Goal: Transaction & Acquisition: Purchase product/service

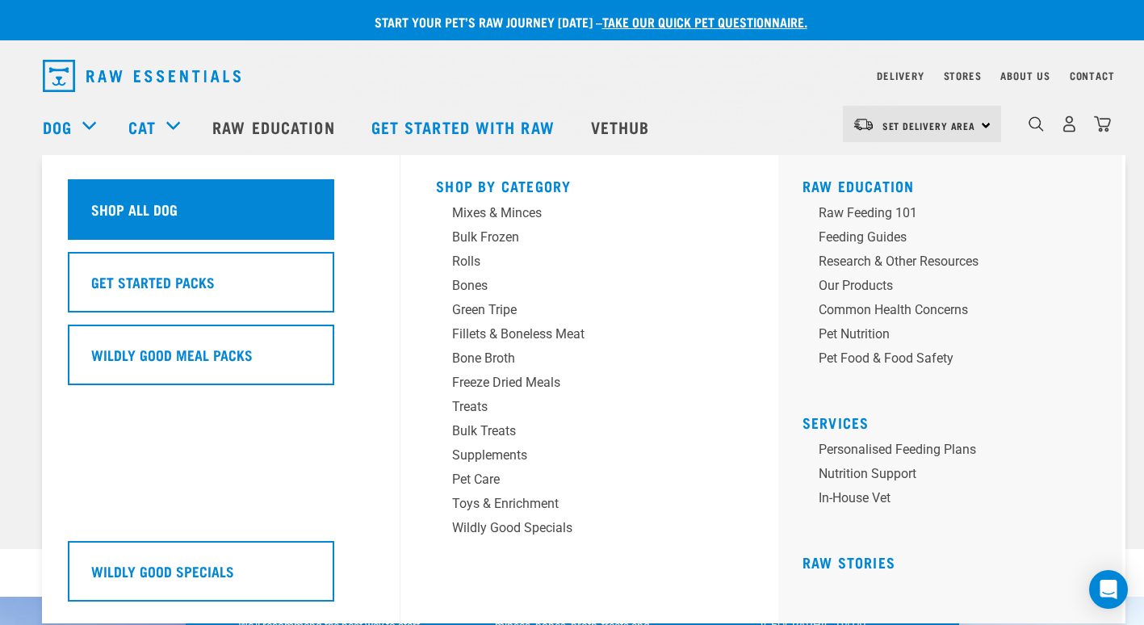
click at [173, 228] on div "Shop All Dog" at bounding box center [201, 209] width 266 height 61
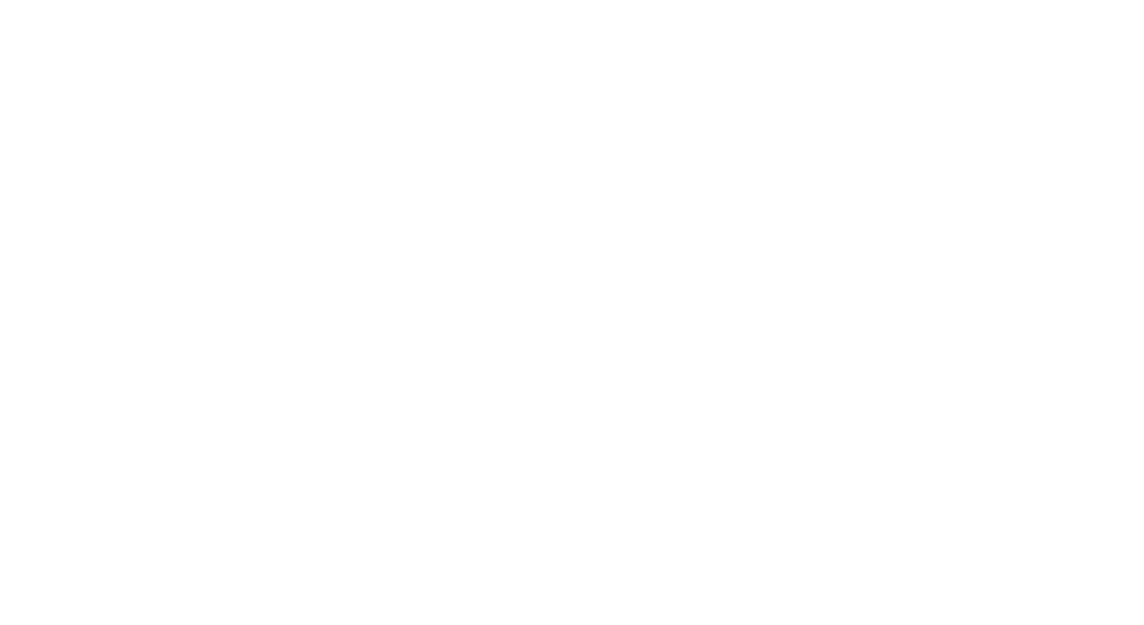
checkbox input "true"
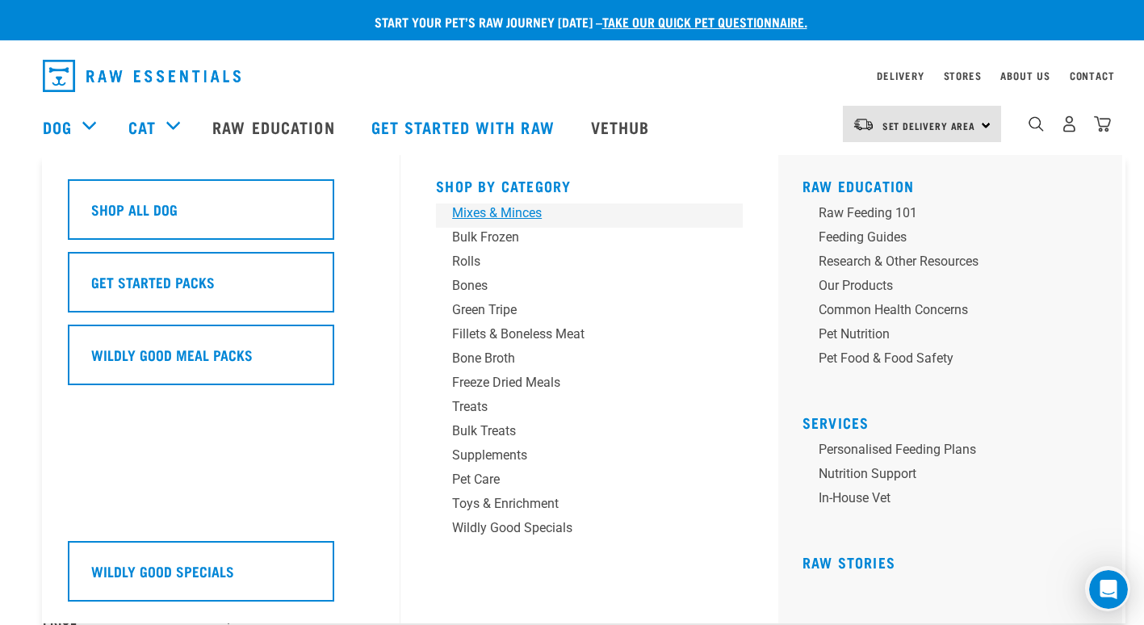
click at [489, 227] on link "Mixes & Minces" at bounding box center [589, 215] width 307 height 24
click at [490, 235] on div "Bulk Frozen" at bounding box center [578, 237] width 252 height 19
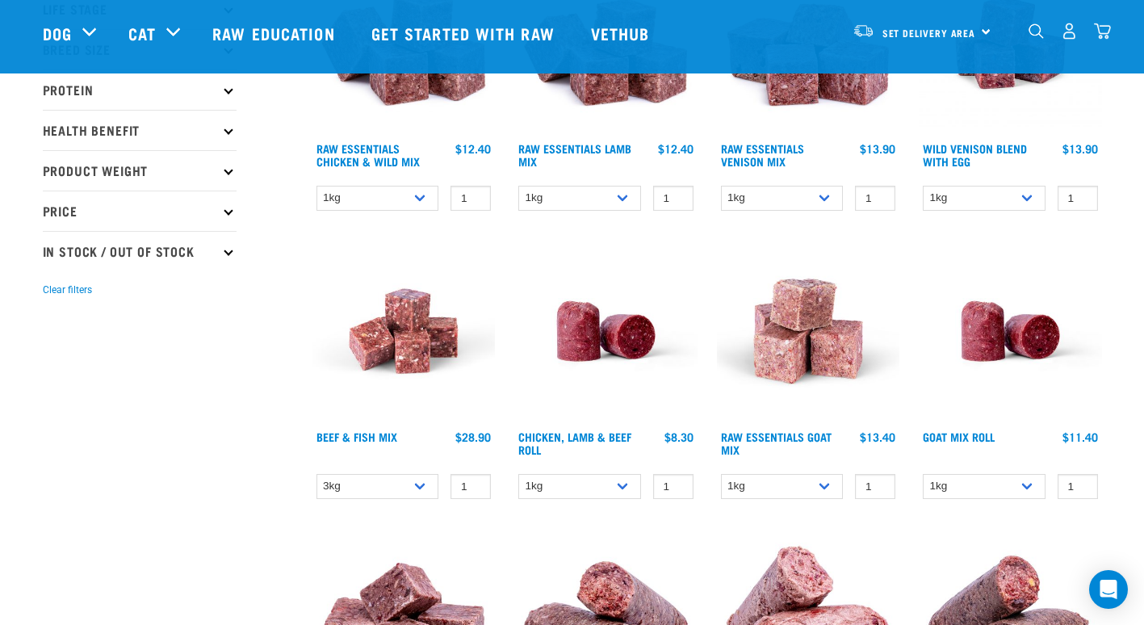
scroll to position [289, 0]
click at [774, 493] on select "1kg 3kg" at bounding box center [782, 487] width 123 height 25
click at [384, 489] on select "3kg Bulk (10kg)" at bounding box center [378, 487] width 123 height 25
select select "435759"
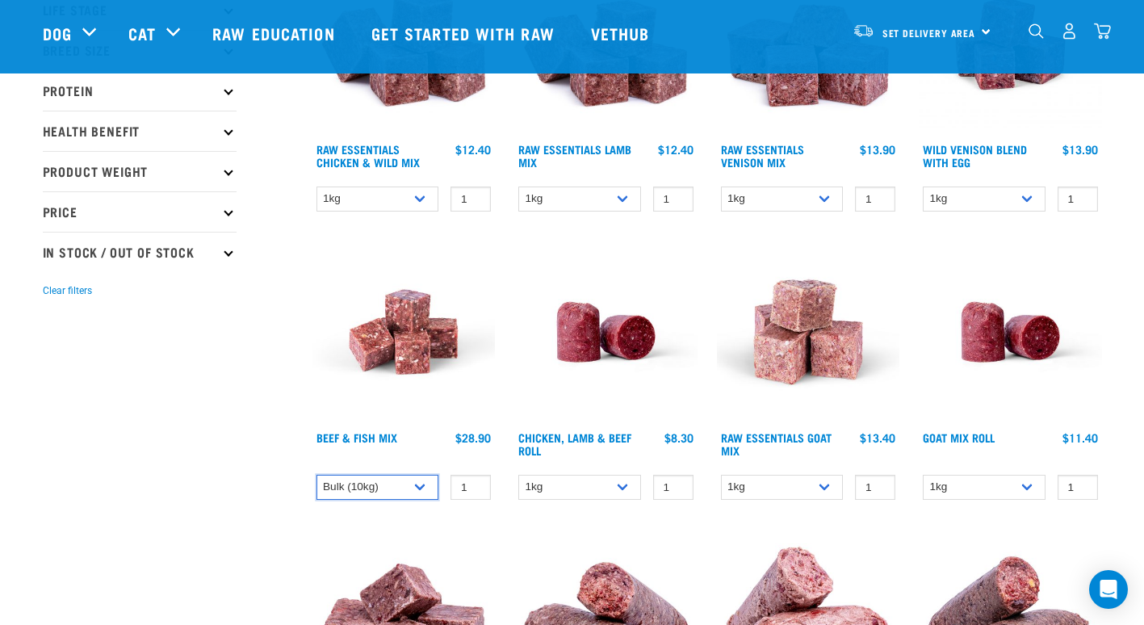
click at [317, 475] on select "3kg Bulk (10kg)" at bounding box center [378, 487] width 123 height 25
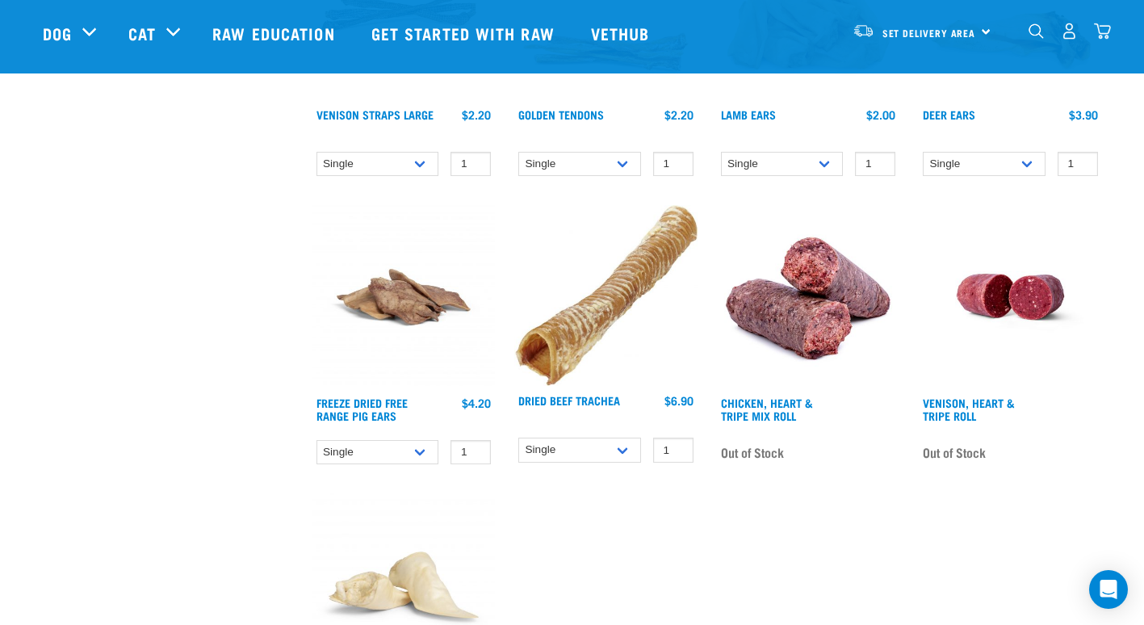
scroll to position [1771, 0]
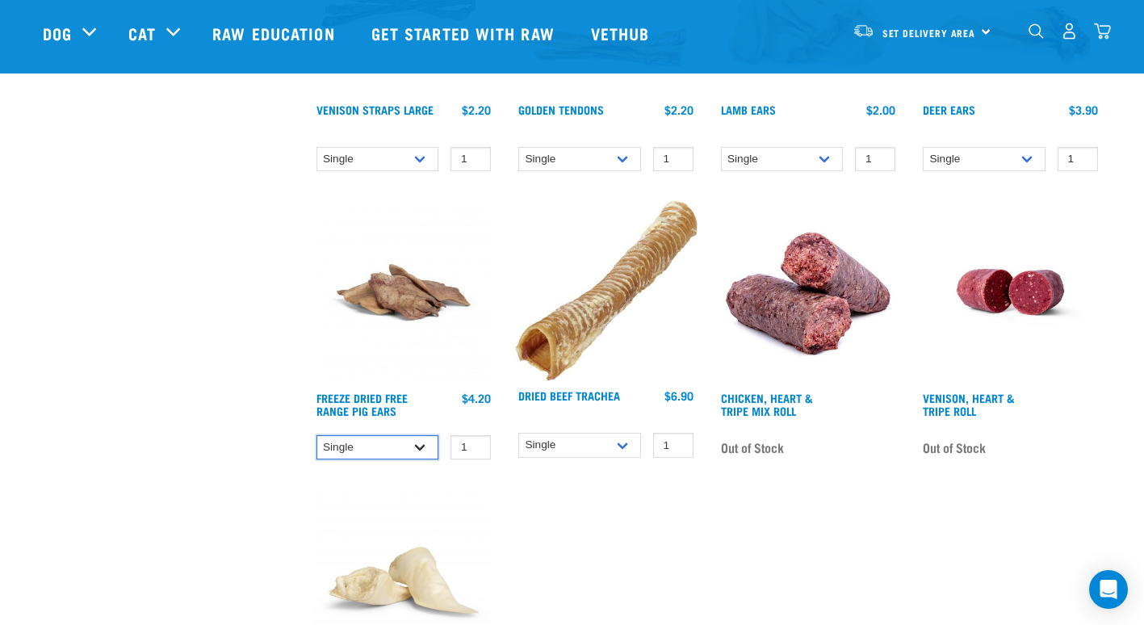
click at [376, 444] on select "Single 25 per pack" at bounding box center [378, 447] width 123 height 25
select select "235894"
click at [317, 435] on select "Single 25 per pack" at bounding box center [378, 447] width 123 height 25
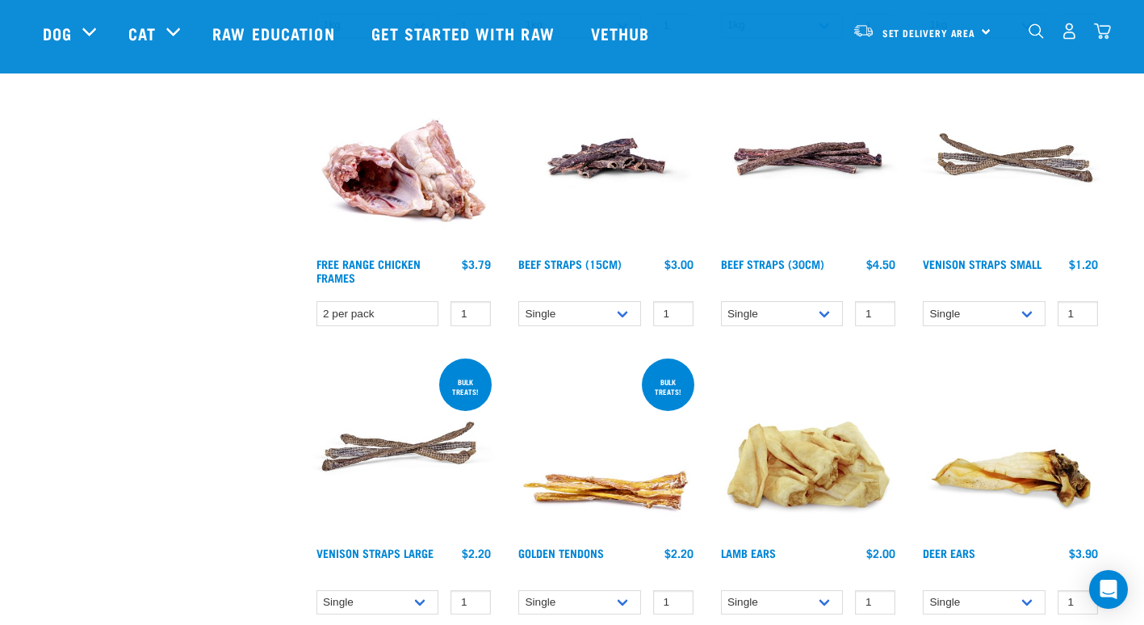
scroll to position [1329, 0]
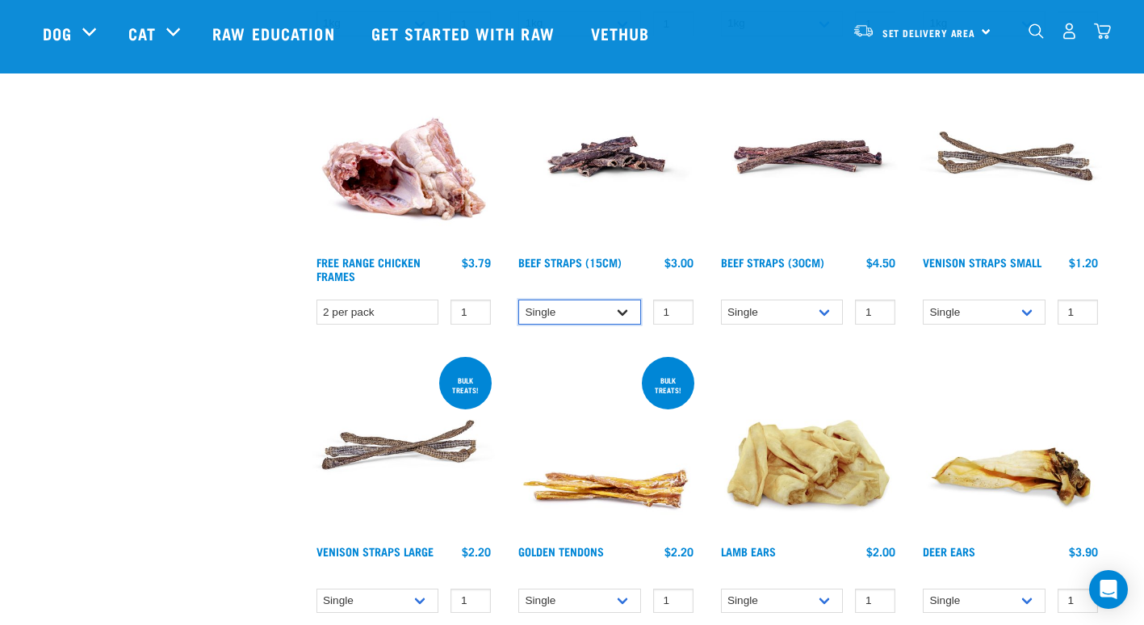
click at [557, 300] on select "Single 6 per pack 25 per pack" at bounding box center [579, 312] width 123 height 25
select select "726"
click at [518, 300] on select "Single 6 per pack 25 per pack" at bounding box center [579, 312] width 123 height 25
click at [757, 310] on select "Single 6 per pack 25 per pack" at bounding box center [782, 312] width 123 height 25
click at [963, 319] on select "Single 25 per pack (bulk) 50 per pack (bulk)" at bounding box center [984, 312] width 123 height 25
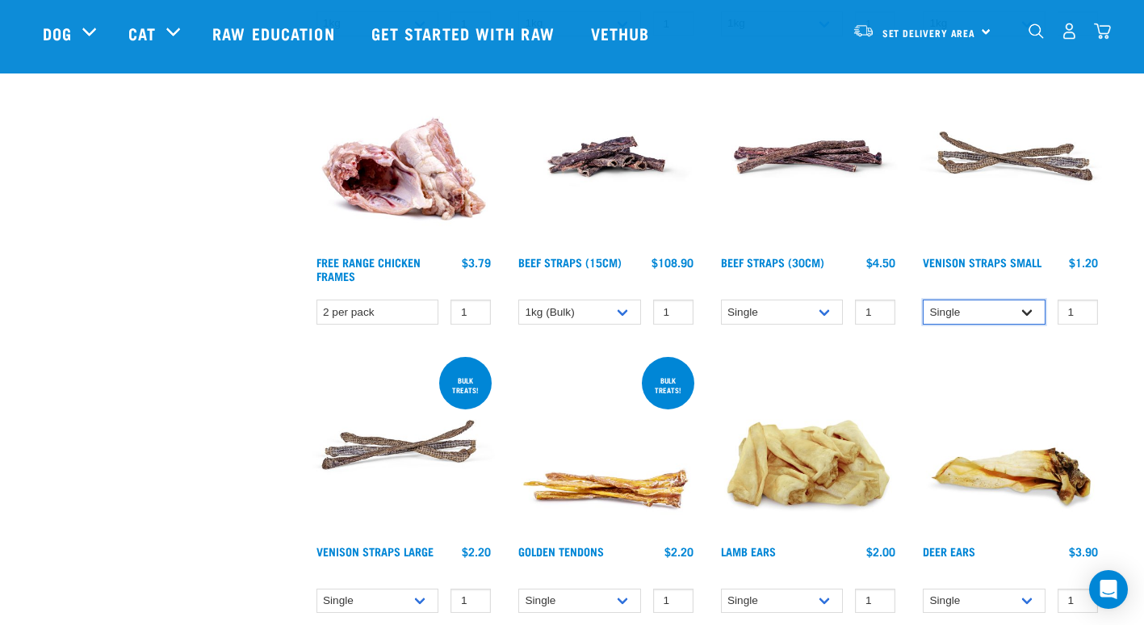
select select "337206"
click at [923, 300] on select "Single 25 per pack (bulk) 50 per pack (bulk)" at bounding box center [984, 312] width 123 height 25
click at [978, 300] on select "Single 25 per pack (bulk) 50 per pack (bulk)" at bounding box center [984, 312] width 123 height 25
type input "0"
click at [1079, 313] on input "0" at bounding box center [1078, 312] width 40 height 25
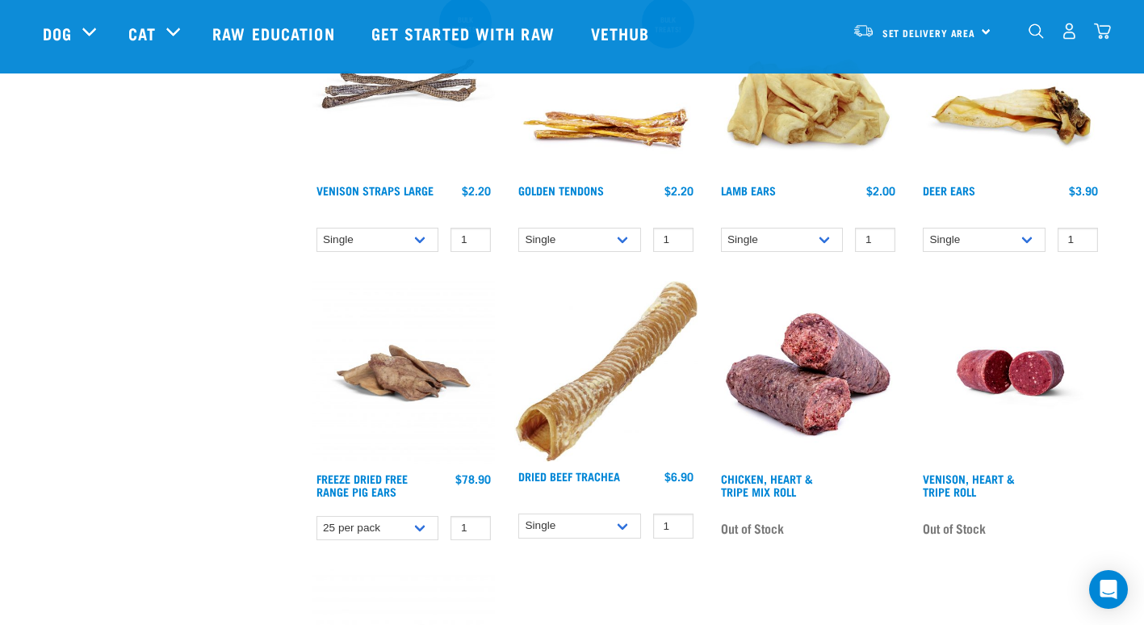
scroll to position [1691, 0]
type input "0"
click at [474, 527] on input "0" at bounding box center [471, 527] width 40 height 25
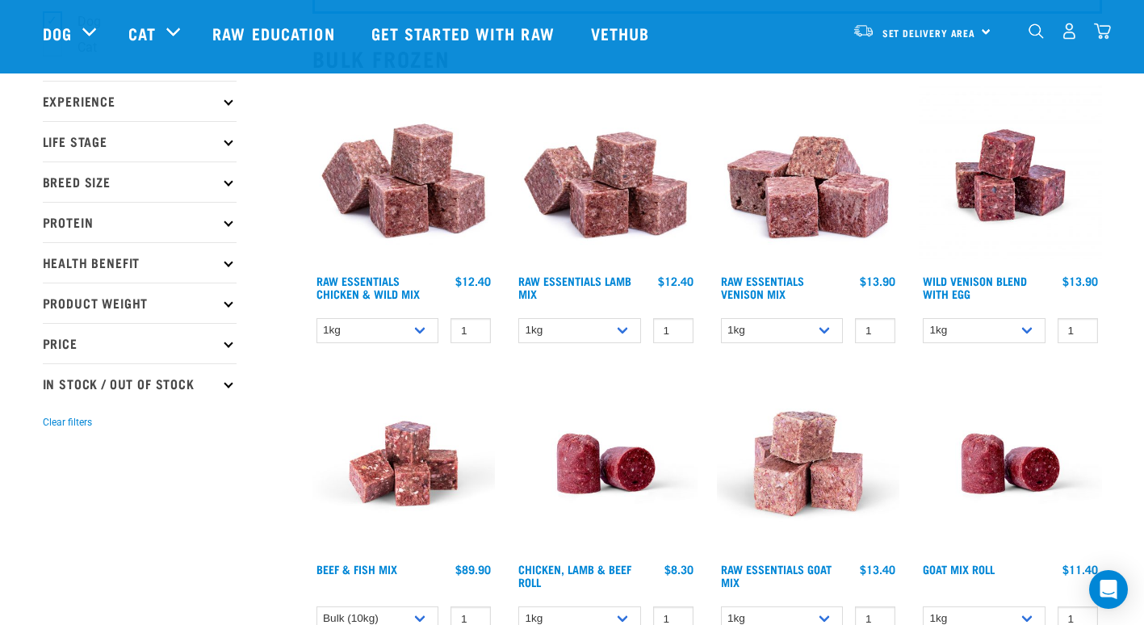
scroll to position [158, 0]
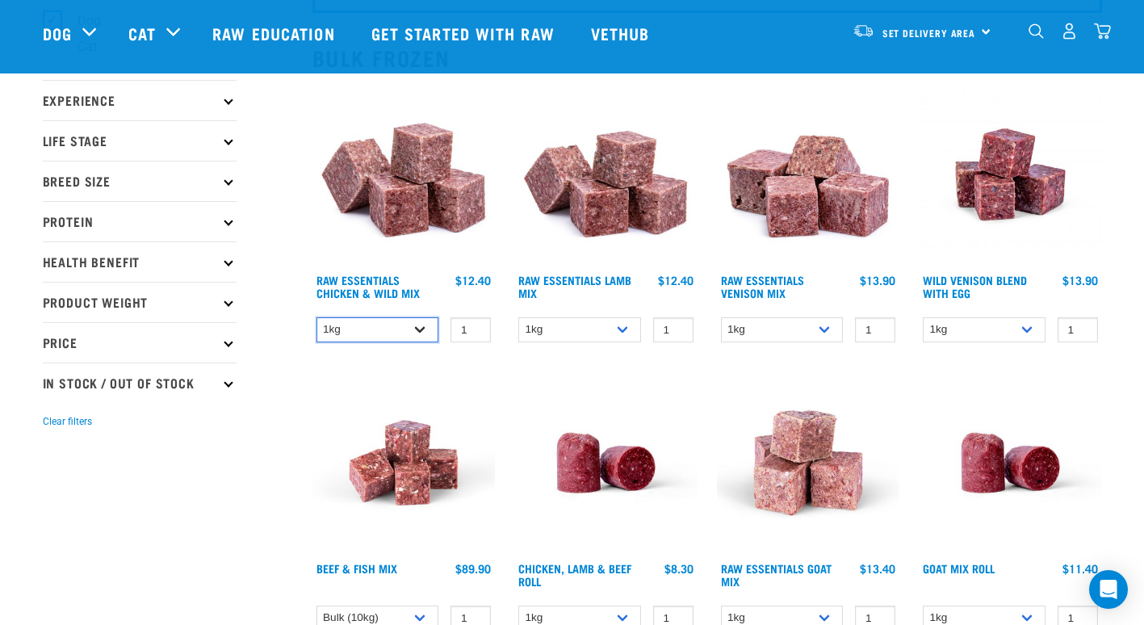
click at [371, 329] on select "1kg 3kg Bulk (10kg)" at bounding box center [378, 329] width 123 height 25
select select "709"
click at [317, 317] on select "1kg 3kg Bulk (10kg)" at bounding box center [378, 329] width 123 height 25
click at [367, 333] on select "1kg 3kg Bulk (10kg)" at bounding box center [378, 329] width 123 height 25
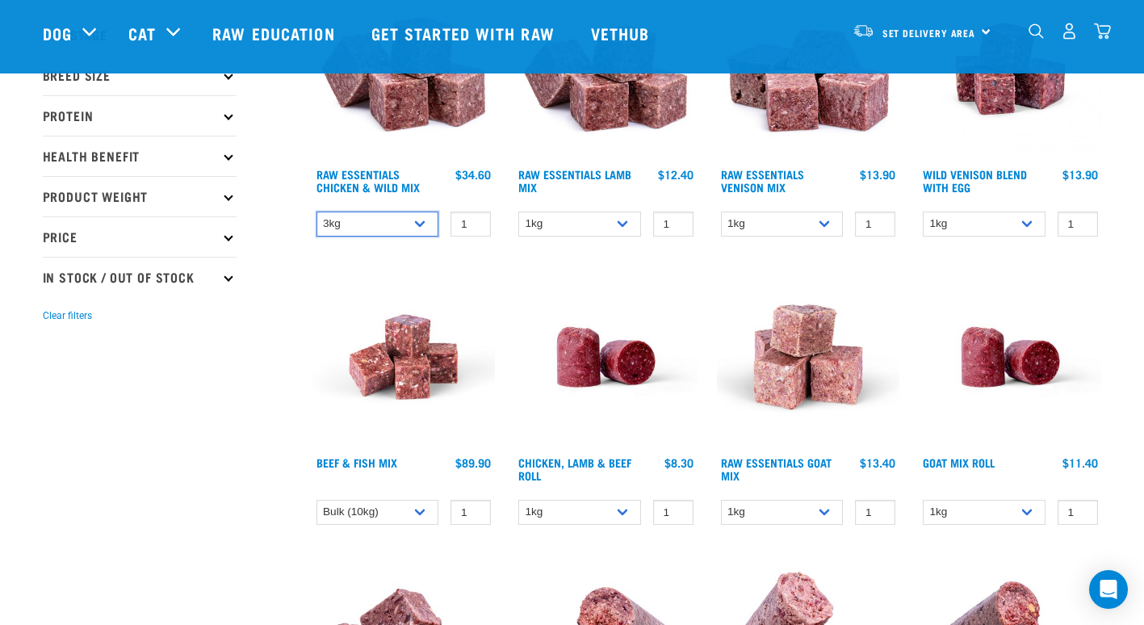
scroll to position [0, 0]
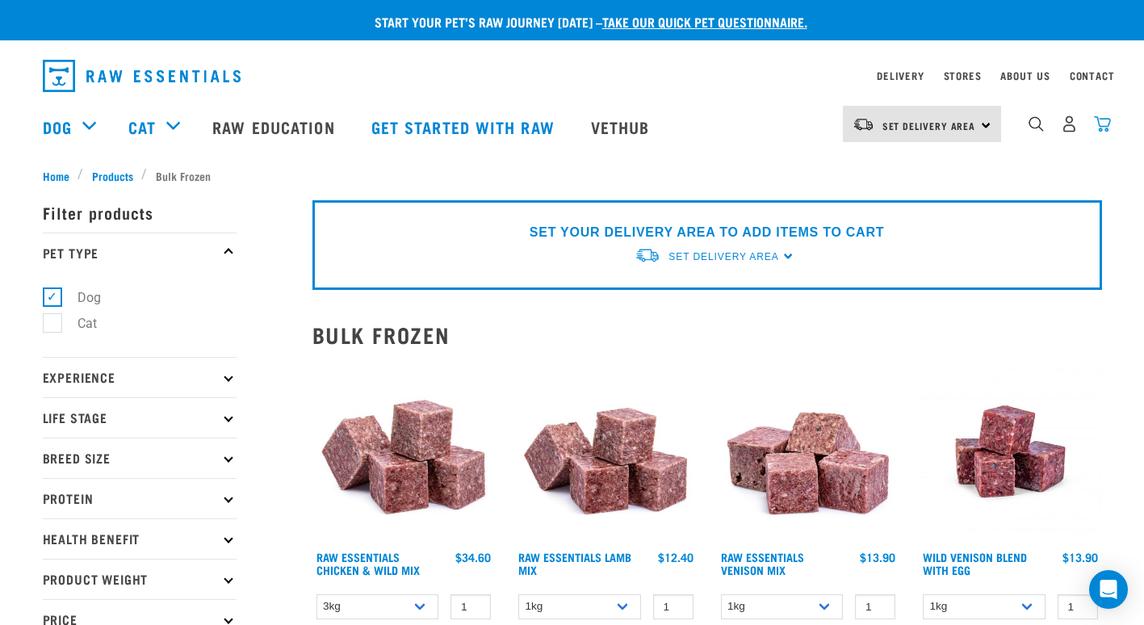
click at [1105, 125] on img "dropdown navigation" at bounding box center [1102, 123] width 17 height 17
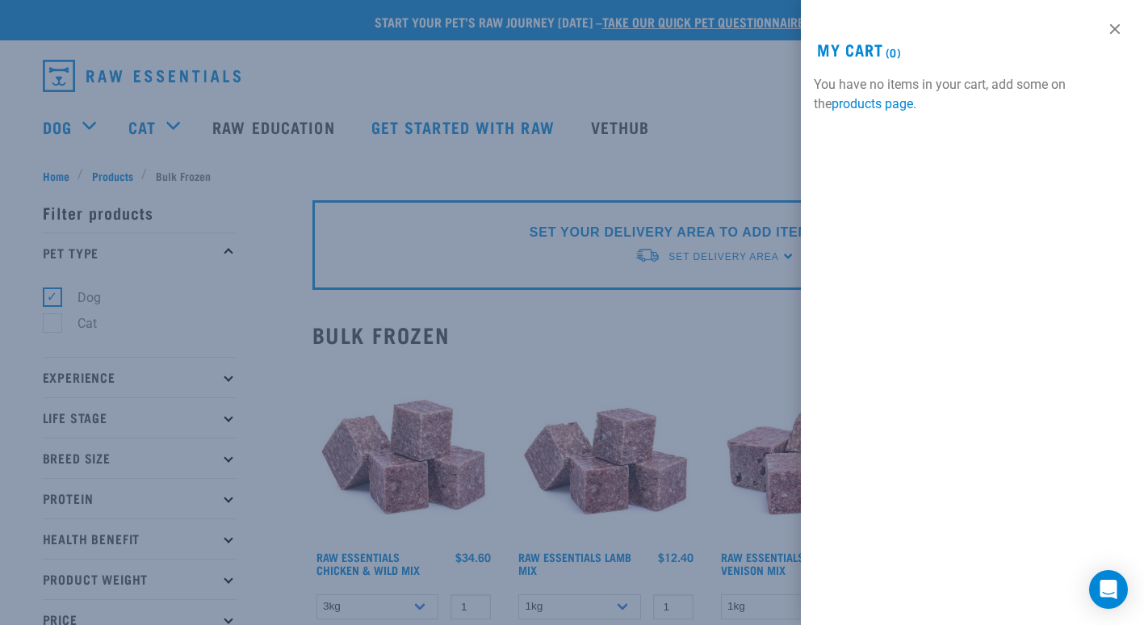
click at [600, 331] on div at bounding box center [572, 312] width 1144 height 625
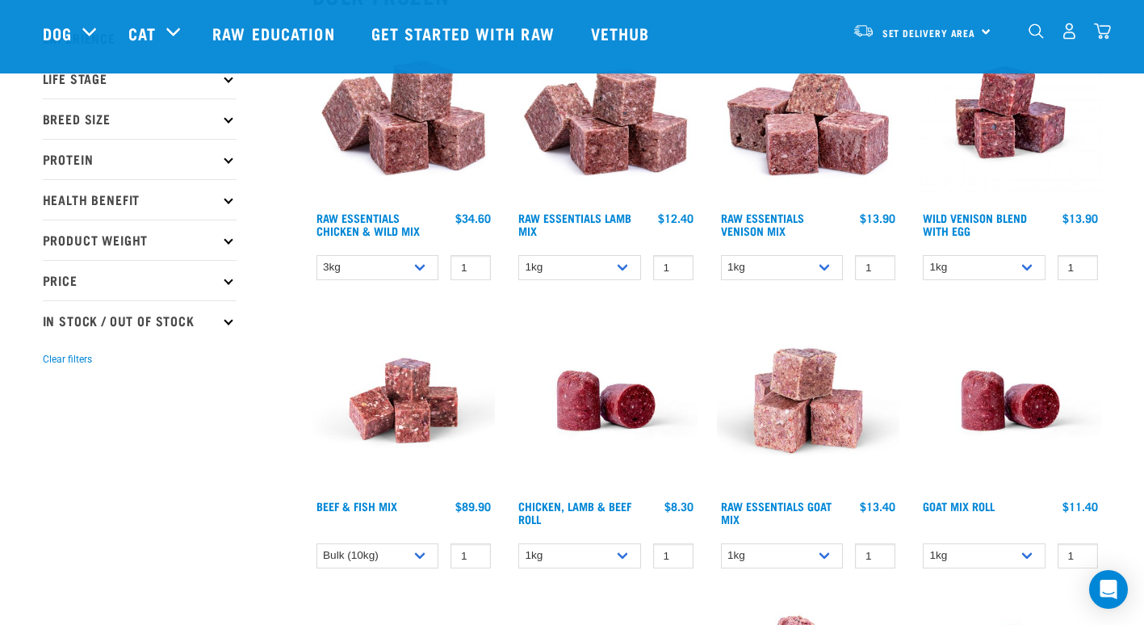
scroll to position [225, 0]
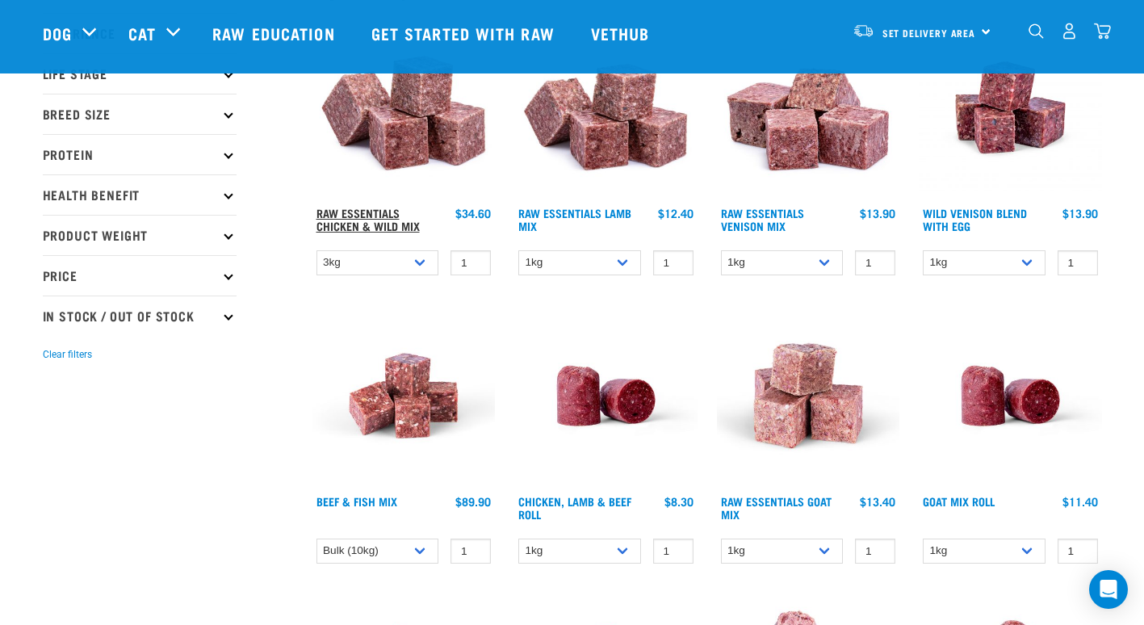
click at [371, 210] on link "Raw Essentials Chicken & Wild Mix" at bounding box center [368, 219] width 103 height 19
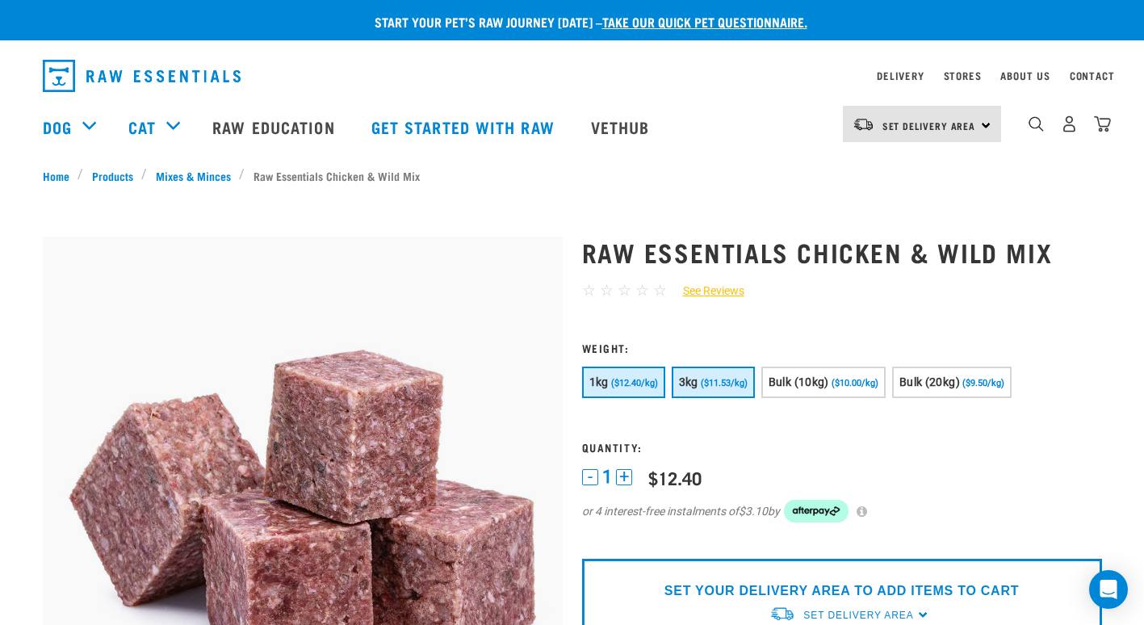
click at [711, 395] on button "3kg ($11.53/kg)" at bounding box center [713, 382] width 83 height 31
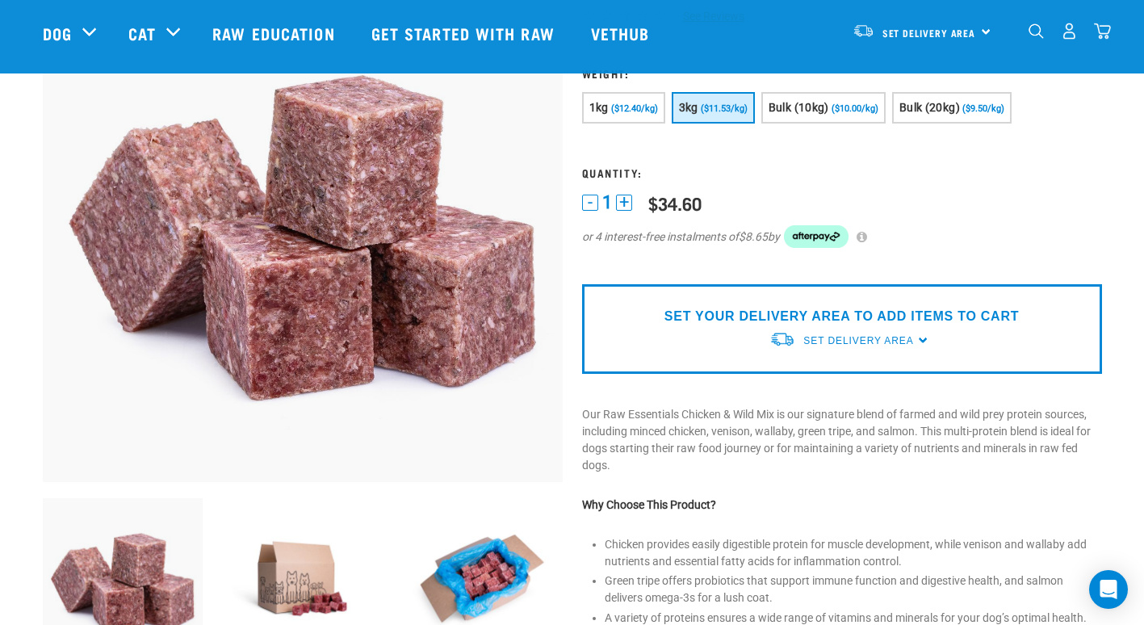
scroll to position [170, 0]
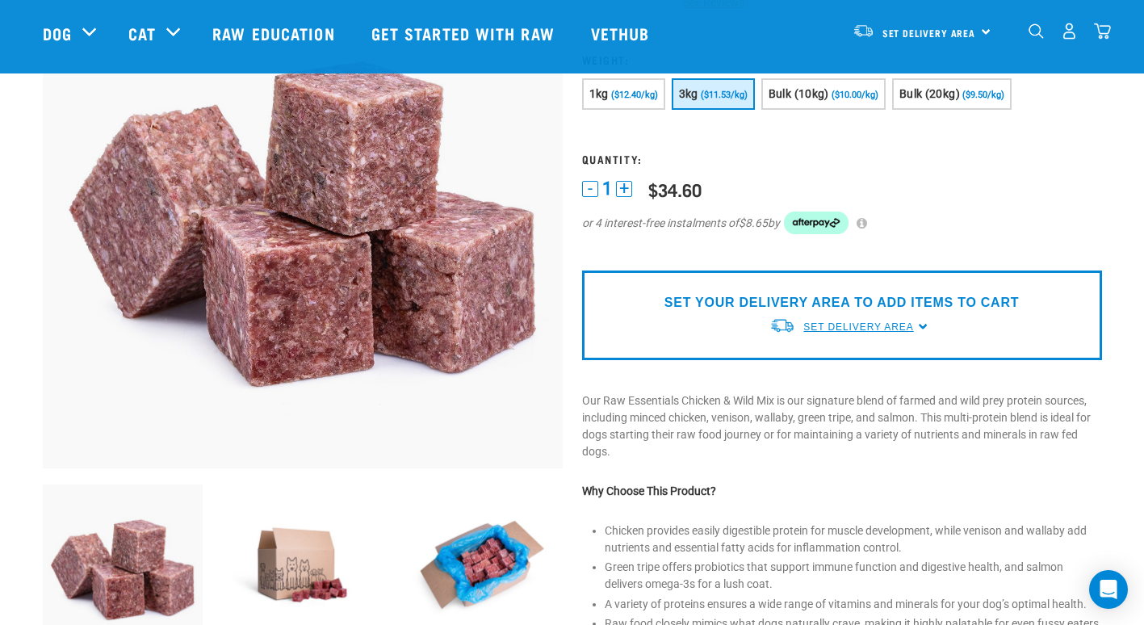
click at [848, 321] on span "Set Delivery Area" at bounding box center [858, 326] width 110 height 11
click at [813, 382] on link "[GEOGRAPHIC_DATA]" at bounding box center [850, 391] width 161 height 27
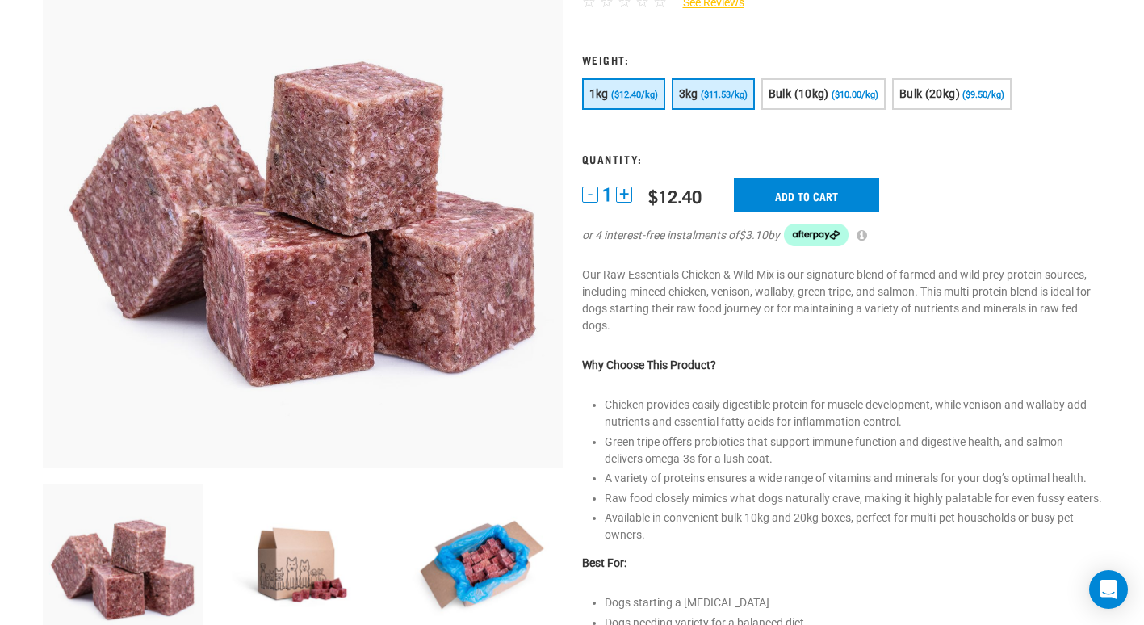
click at [711, 94] on span "($11.53/kg)" at bounding box center [724, 95] width 47 height 10
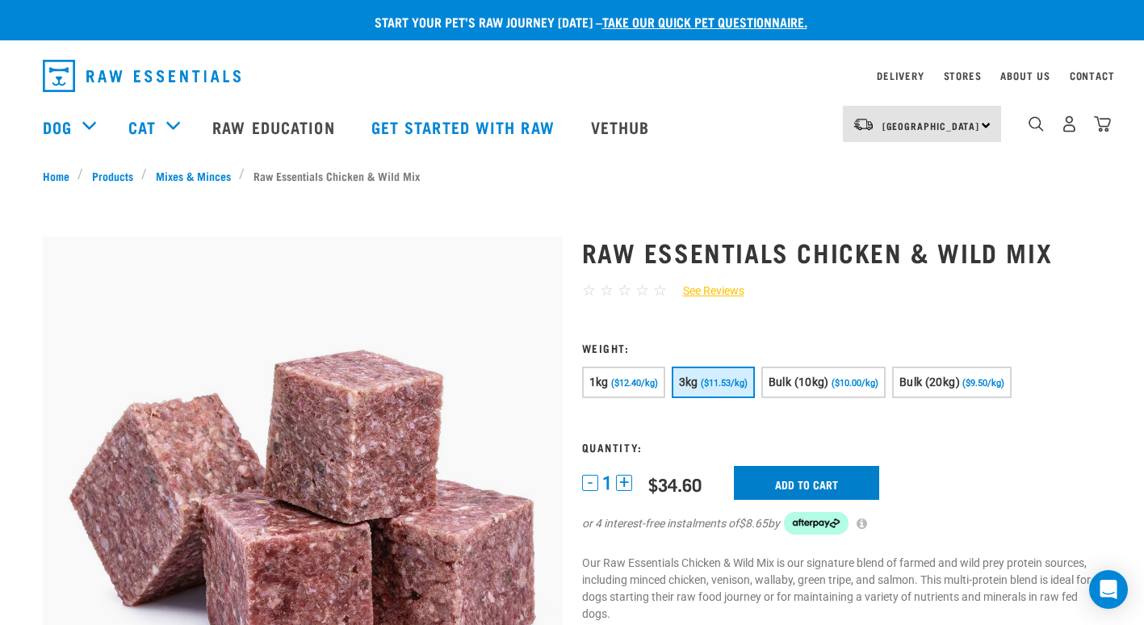
scroll to position [1, 0]
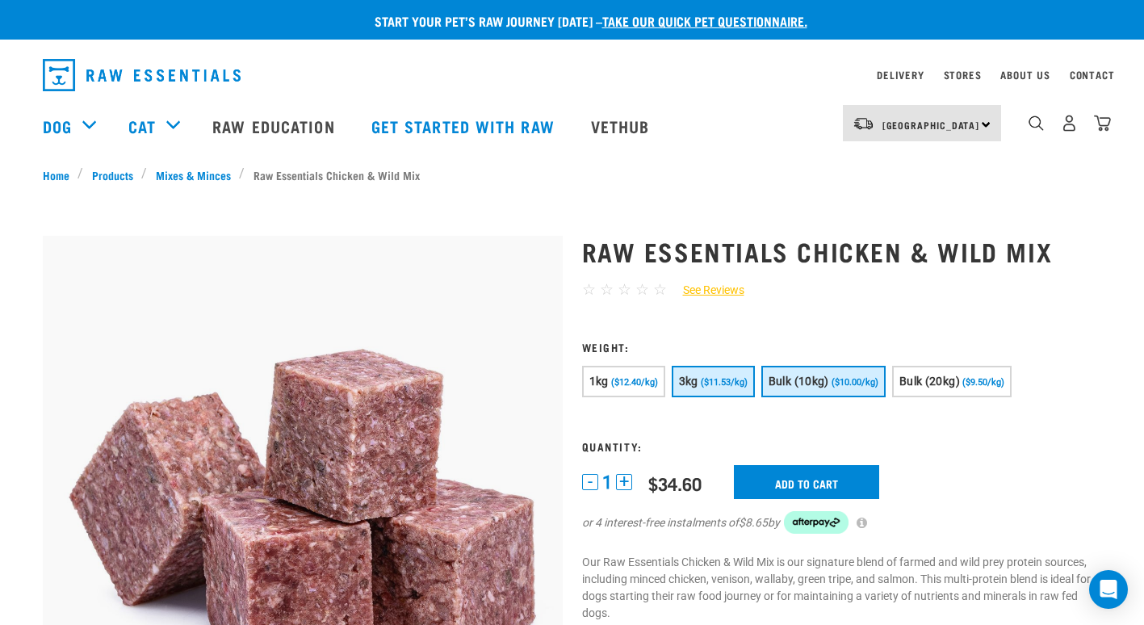
click at [852, 383] on span "($10.00/kg)" at bounding box center [855, 382] width 47 height 10
click at [705, 381] on span "($11.53/kg)" at bounding box center [724, 382] width 47 height 10
click at [810, 476] on input "Add to cart" at bounding box center [806, 482] width 145 height 34
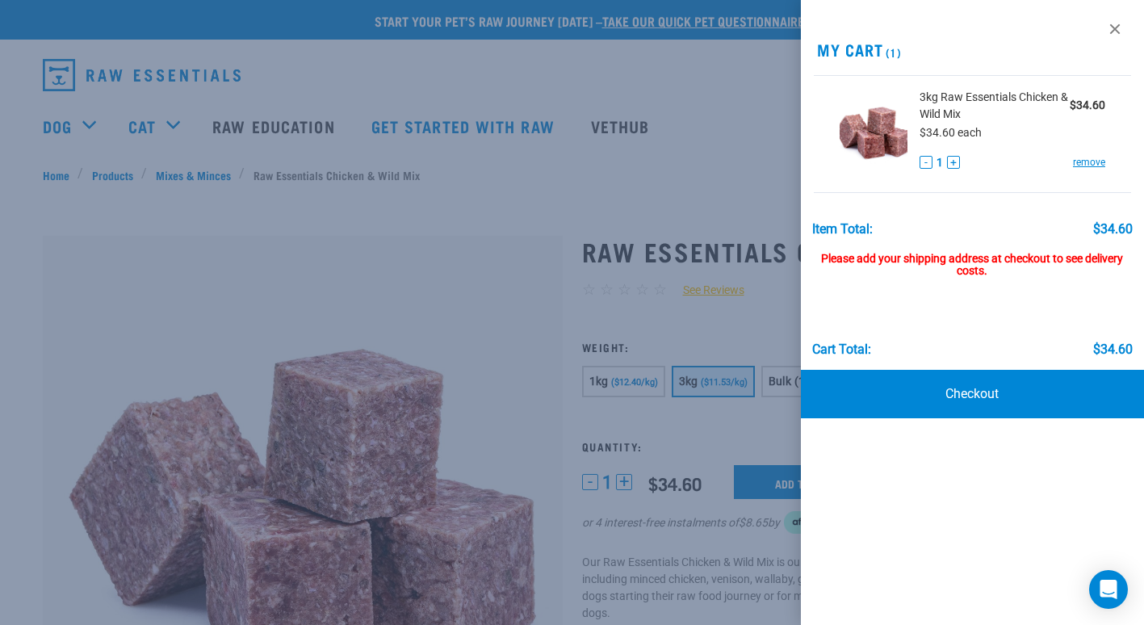
click at [81, 120] on div at bounding box center [572, 312] width 1144 height 625
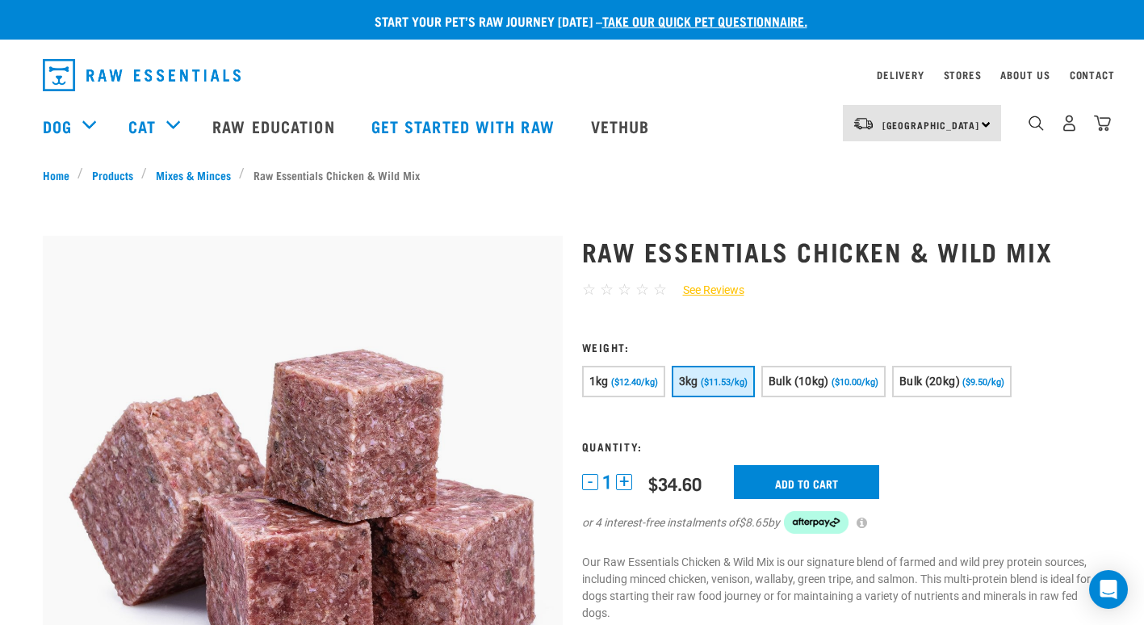
click at [81, 120] on div "Dog" at bounding box center [77, 126] width 69 height 65
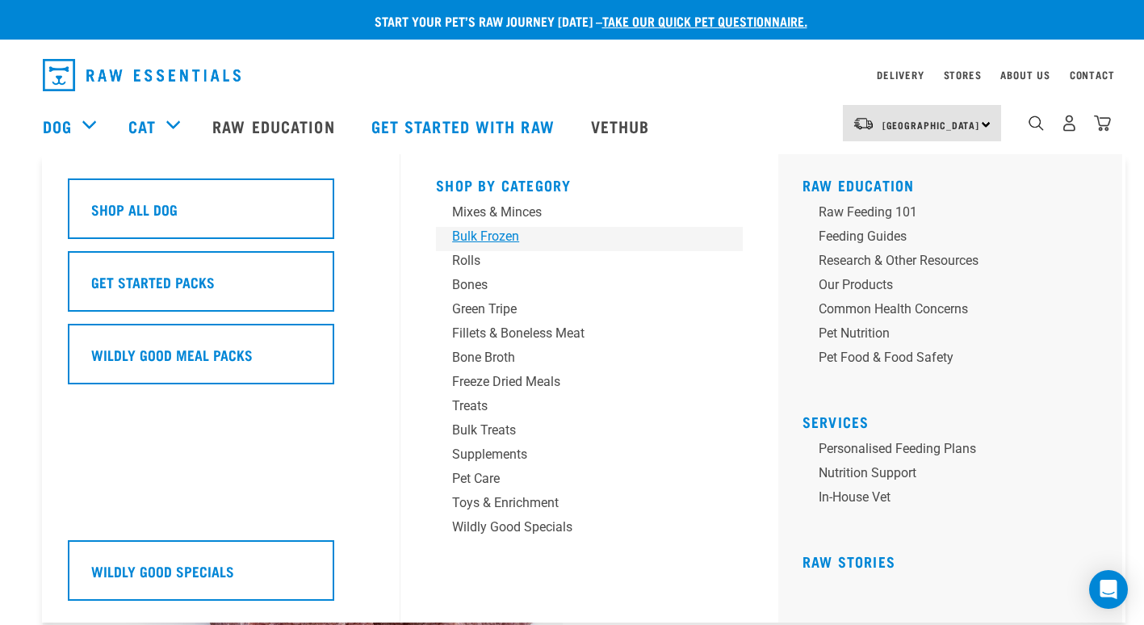
click at [490, 233] on div "Bulk Frozen" at bounding box center [578, 236] width 252 height 19
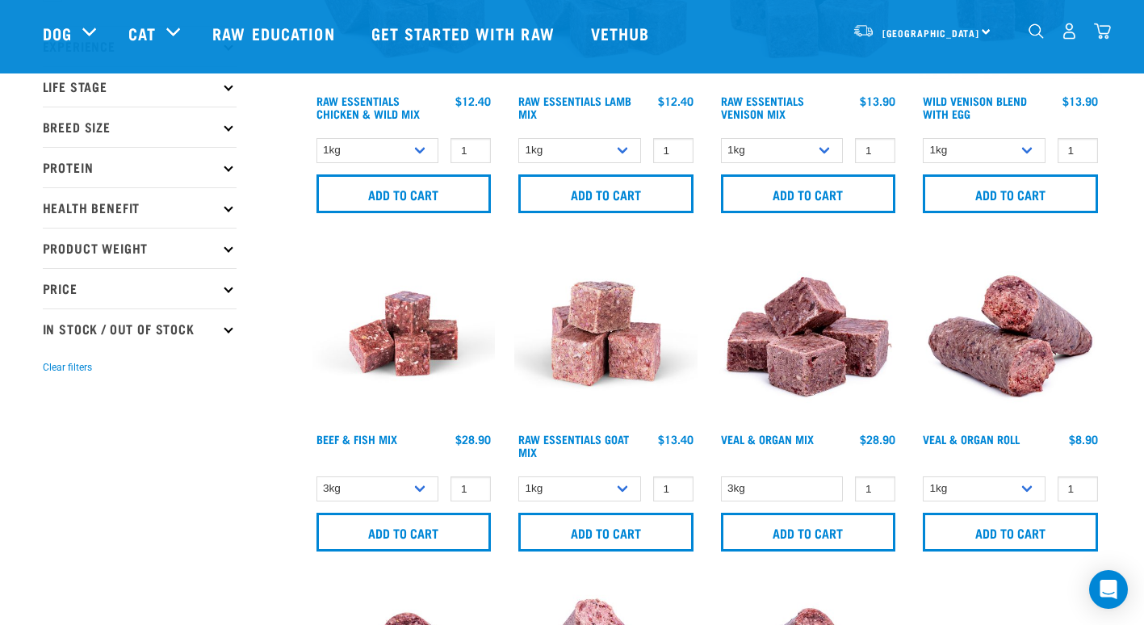
scroll to position [213, 0]
click at [426, 487] on select "3kg Bulk (10kg)" at bounding box center [378, 488] width 123 height 25
select select "435759"
click at [317, 476] on select "3kg Bulk (10kg)" at bounding box center [378, 488] width 123 height 25
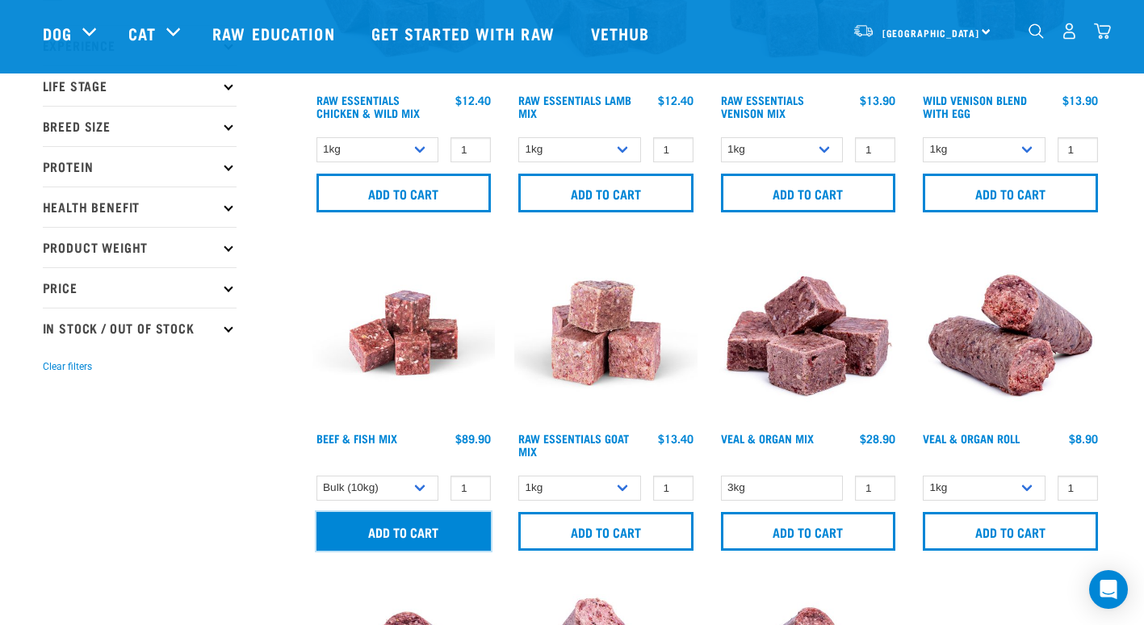
drag, startPoint x: 392, startPoint y: 530, endPoint x: 376, endPoint y: 534, distance: 16.6
click at [376, 534] on input "Add to cart" at bounding box center [404, 531] width 175 height 39
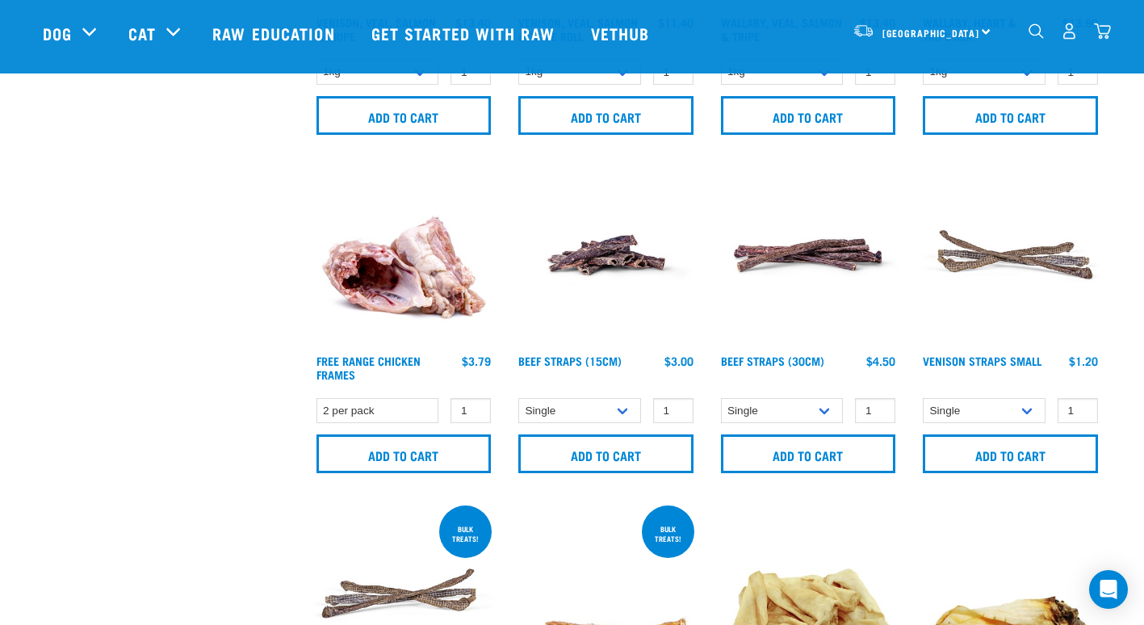
scroll to position [1307, 0]
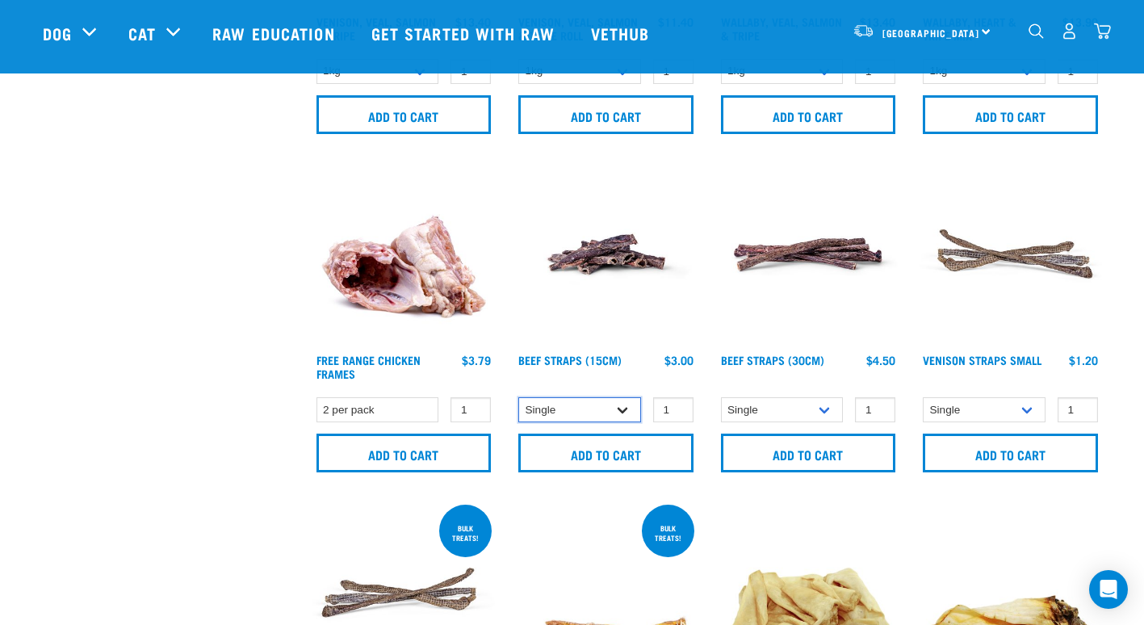
click at [617, 417] on select "Single 6 per pack 25 per pack" at bounding box center [579, 409] width 123 height 25
click at [518, 397] on select "Single 6 per pack 25 per pack" at bounding box center [579, 409] width 123 height 25
click at [590, 422] on form "Single 6 per pack 1 0 100 0 100 0 100 0 100 Add to cart" at bounding box center [605, 435] width 183 height 78
click at [590, 417] on select "Single 6 per pack 25 per pack" at bounding box center [579, 409] width 123 height 25
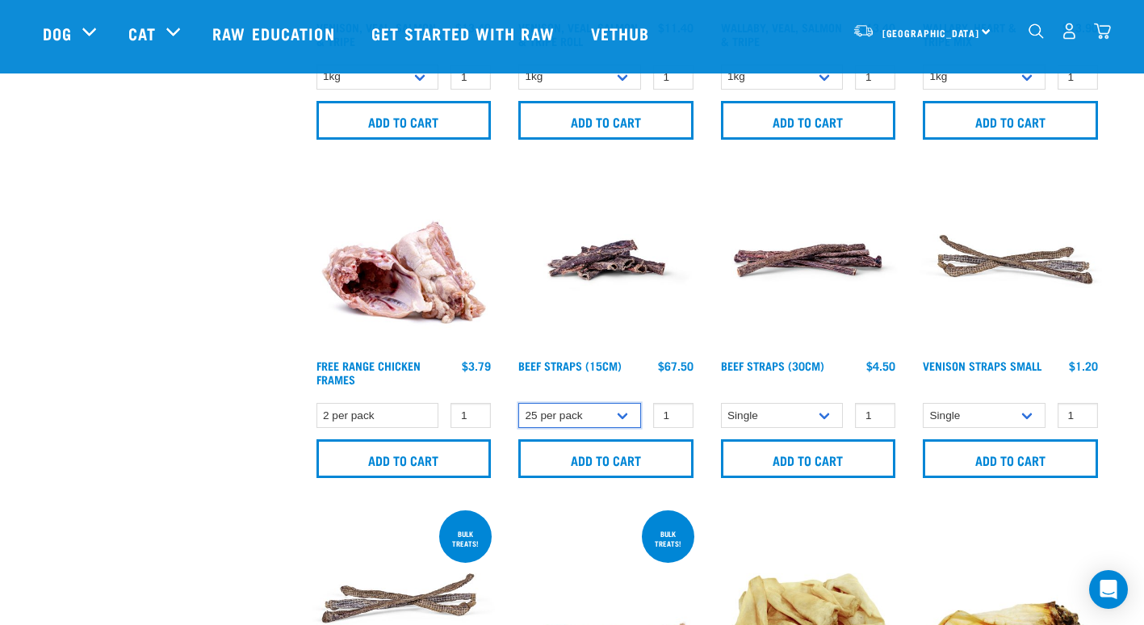
scroll to position [1300, 0]
click at [581, 423] on select "Single 6 per pack 25 per pack" at bounding box center [579, 416] width 123 height 25
click at [518, 404] on select "Single 6 per pack 25 per pack" at bounding box center [579, 416] width 123 height 25
click at [586, 413] on select "Single 6 per pack 25 per pack" at bounding box center [579, 416] width 123 height 25
select select "251919"
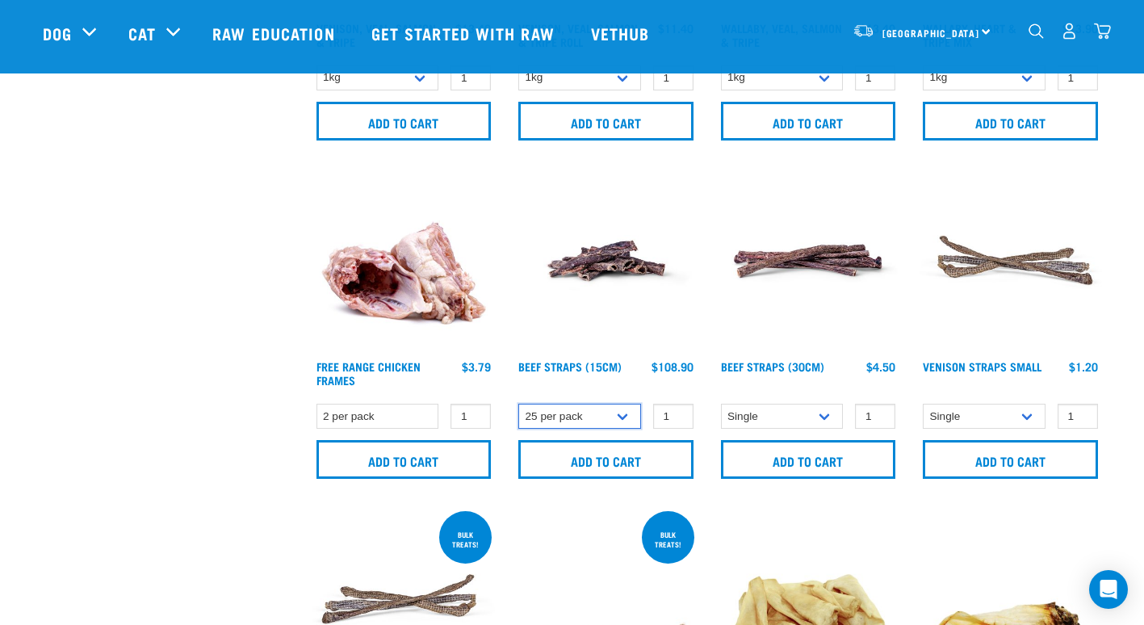
click at [518, 404] on select "Single 6 per pack 25 per pack" at bounding box center [579, 416] width 123 height 25
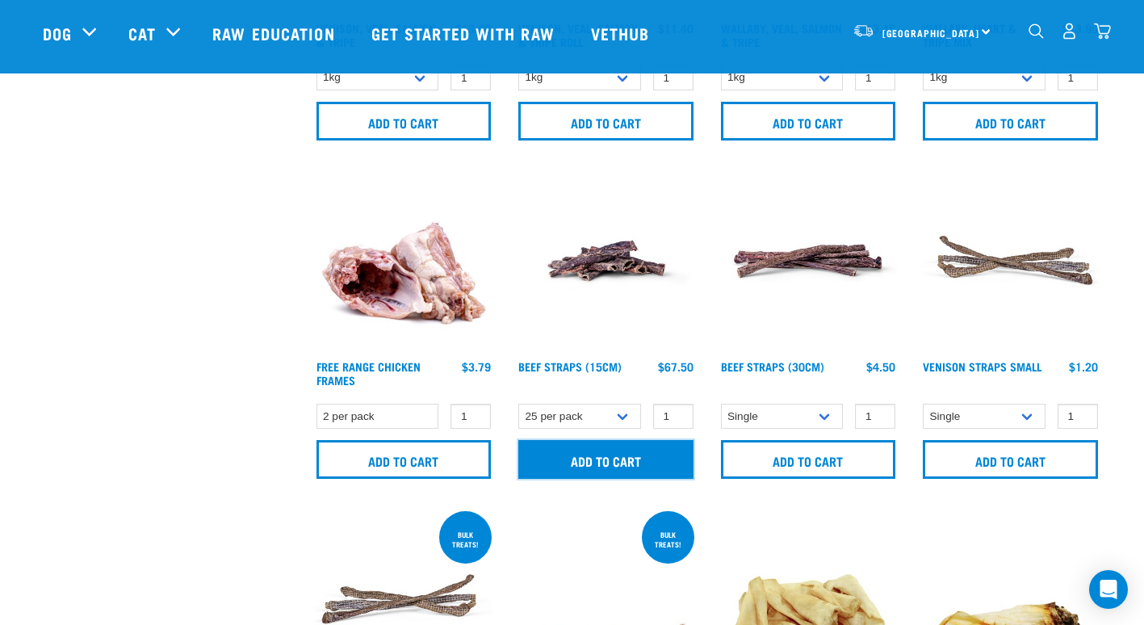
click at [602, 466] on input "Add to cart" at bounding box center [605, 459] width 175 height 39
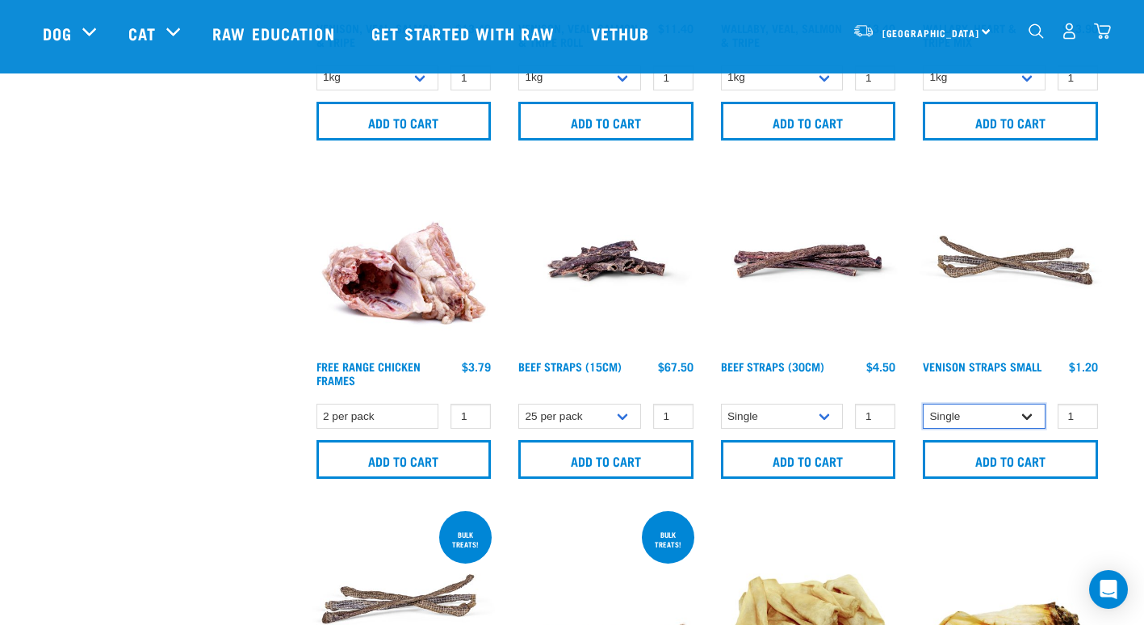
click at [991, 419] on select "Single 25 per pack (bulk) 50 per pack (bulk)" at bounding box center [984, 416] width 123 height 25
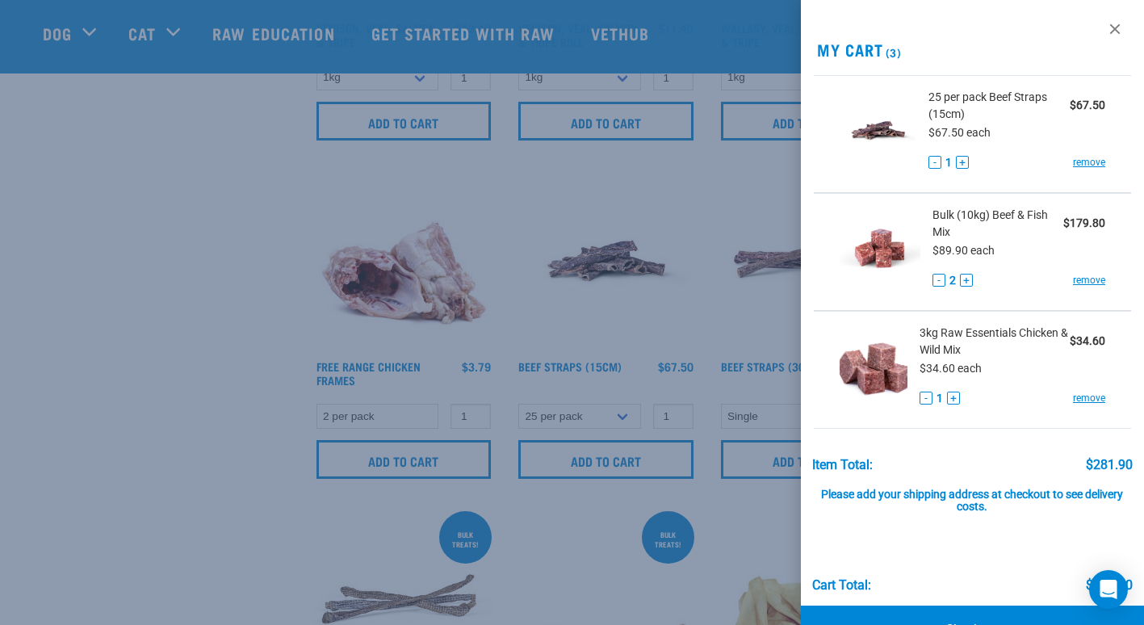
click at [991, 419] on li "3kg Raw Essentials Chicken & Wild Mix $34.60 $34.60 each - 1 + remove" at bounding box center [972, 370] width 317 height 118
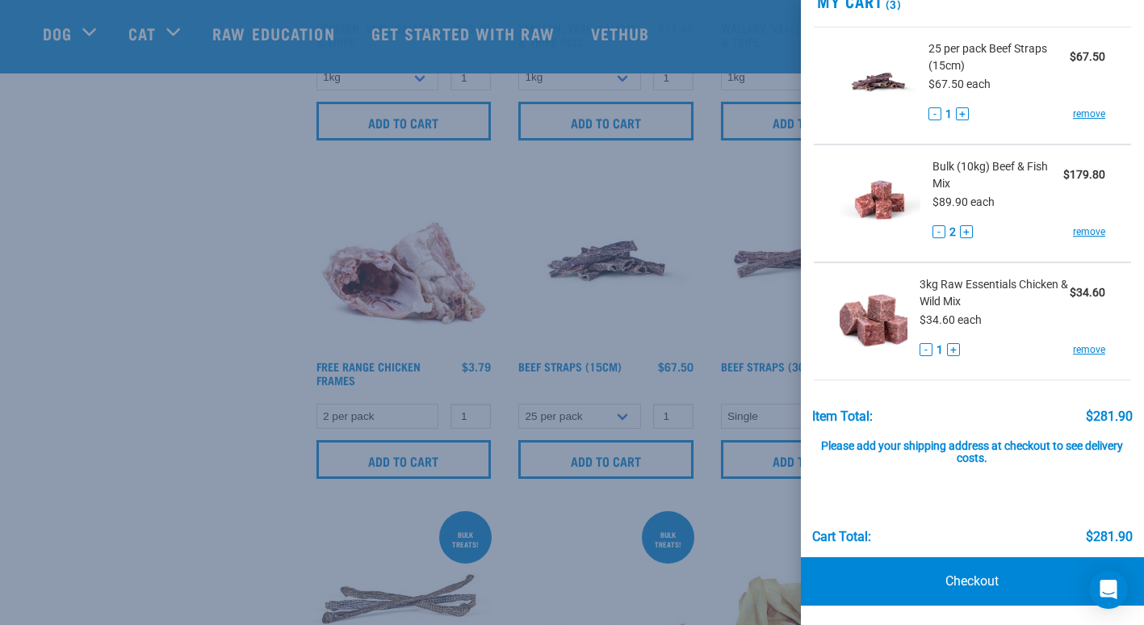
scroll to position [0, 0]
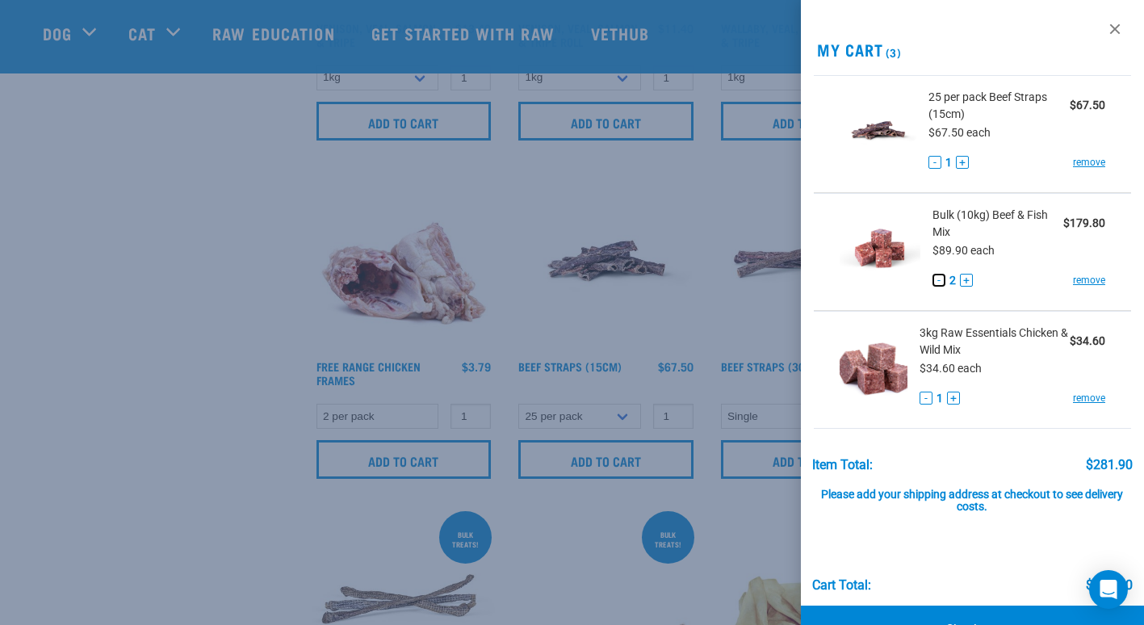
click at [937, 278] on button "-" at bounding box center [939, 280] width 13 height 13
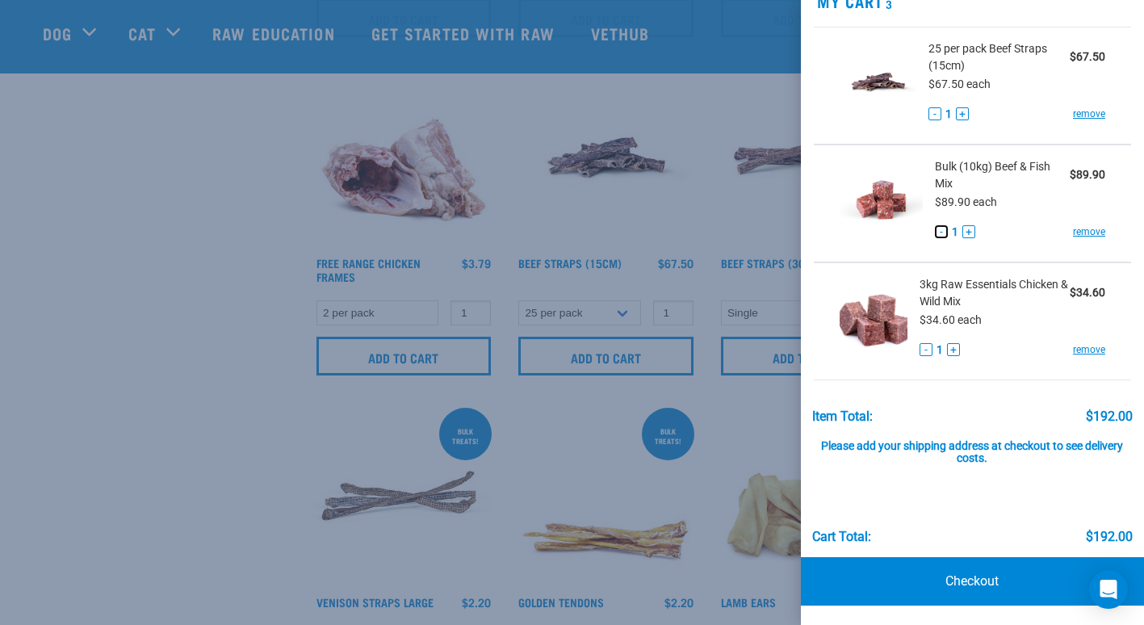
scroll to position [1404, 0]
click at [950, 505] on div "Cart total: $192.00" at bounding box center [972, 504] width 321 height 79
click at [1005, 580] on link "Checkout" at bounding box center [972, 581] width 343 height 48
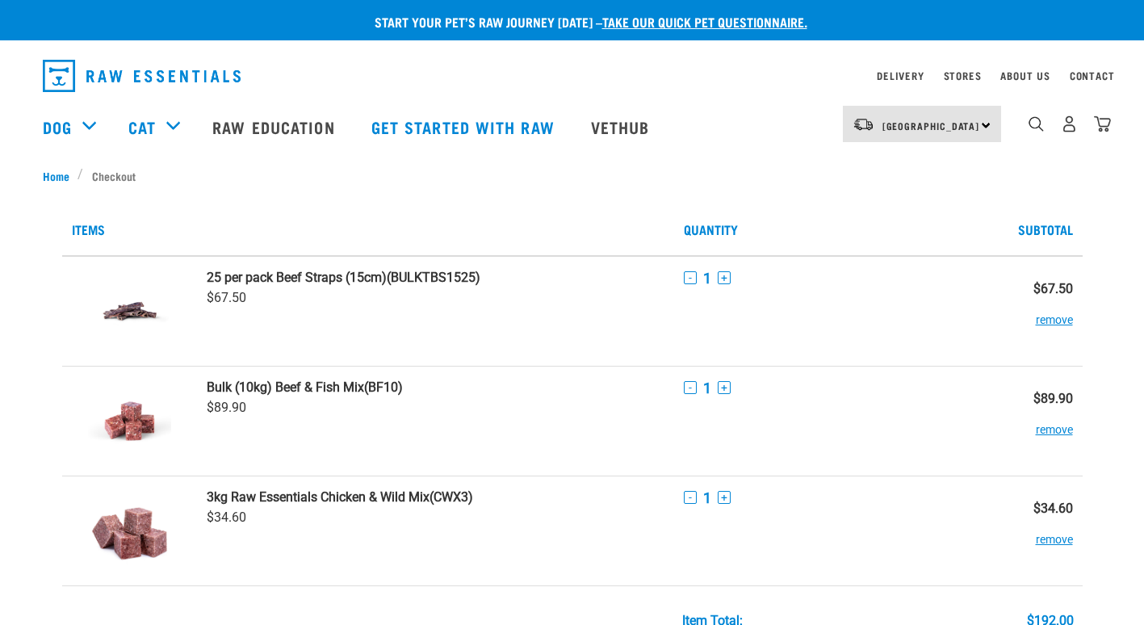
click at [964, 578] on td "- 1 +" at bounding box center [827, 531] width 306 height 110
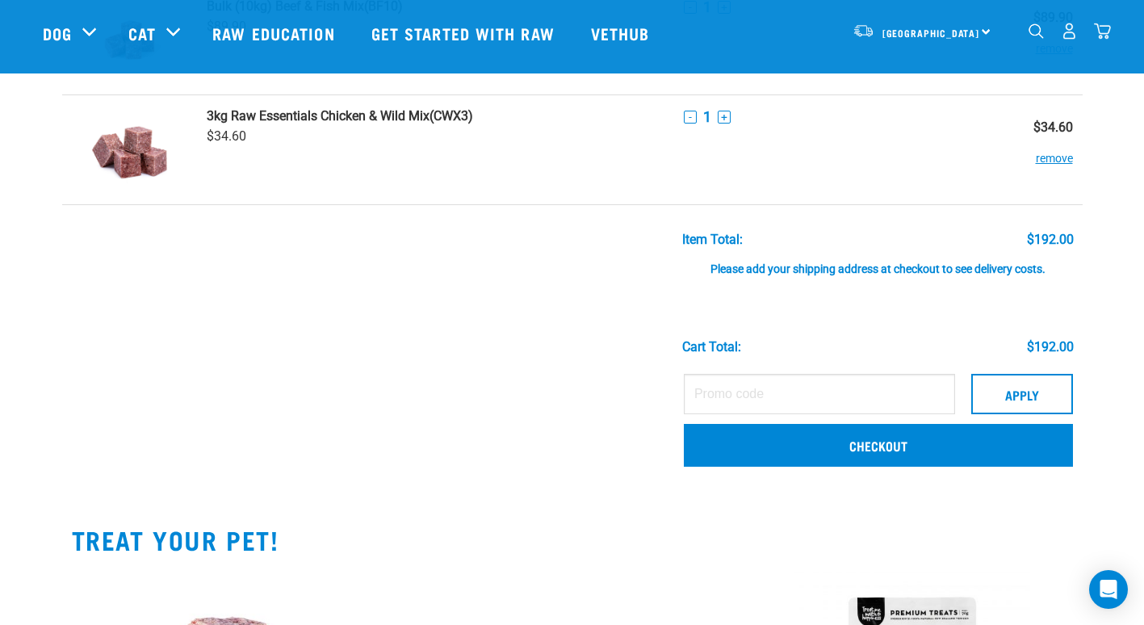
scroll to position [263, 0]
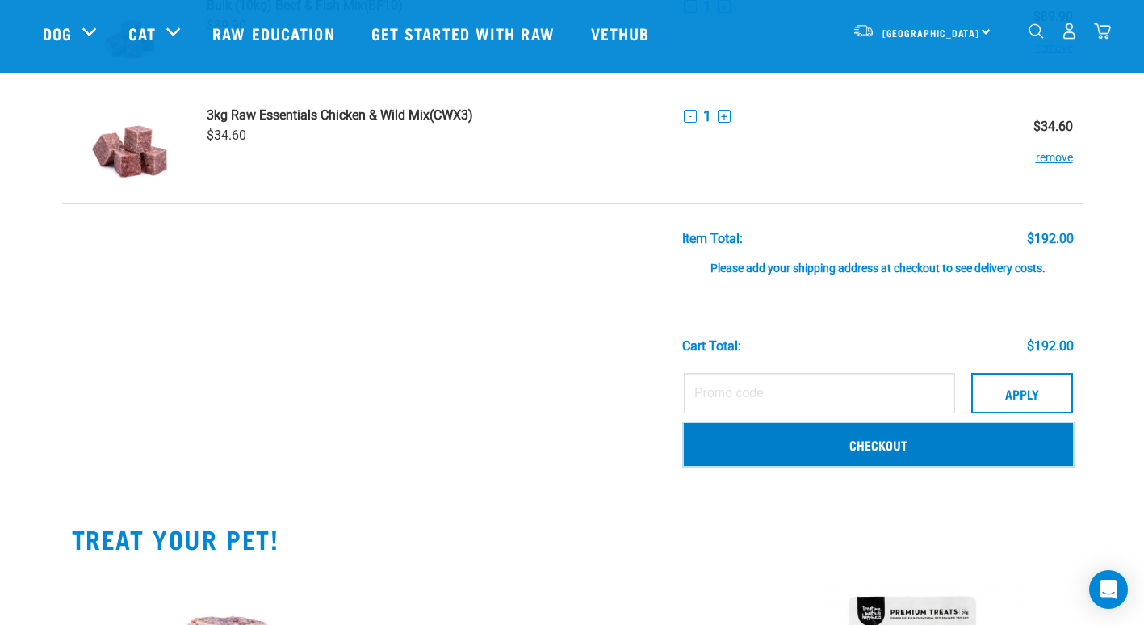
click at [833, 455] on link "Checkout" at bounding box center [878, 444] width 389 height 42
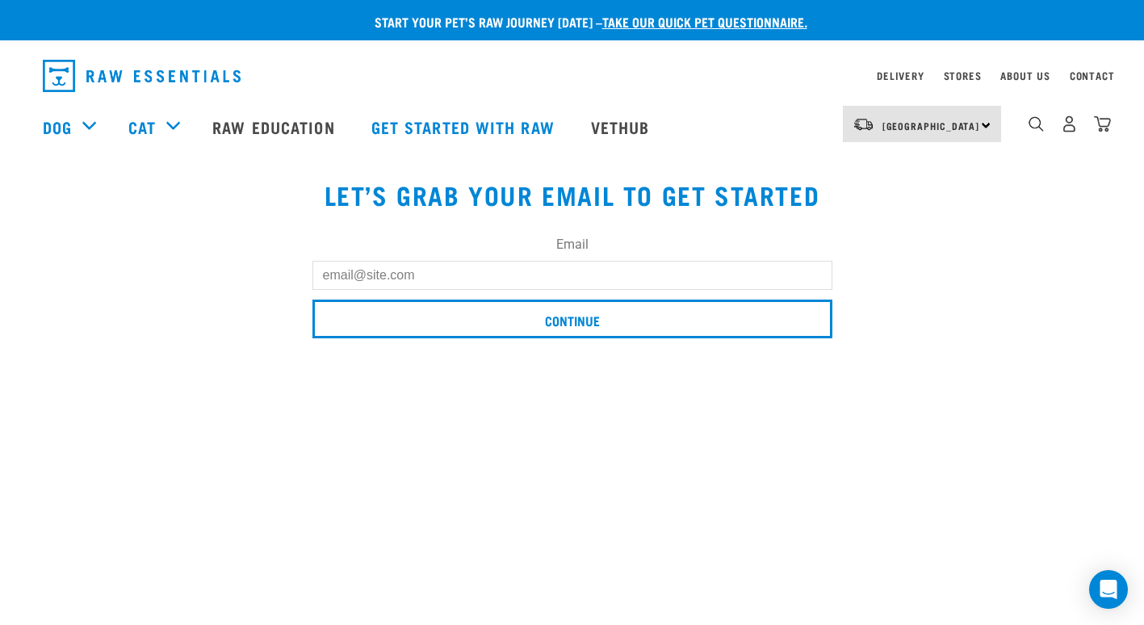
click at [626, 278] on input "Email" at bounding box center [573, 275] width 520 height 29
type input "w"
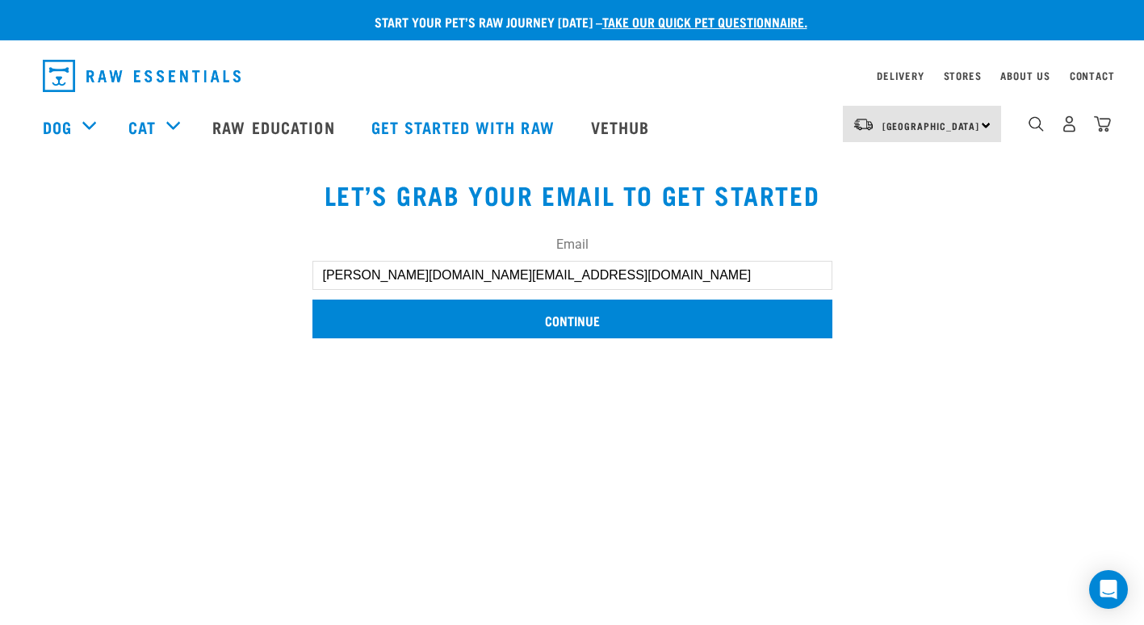
type input "[PERSON_NAME][DOMAIN_NAME][EMAIL_ADDRESS][DOMAIN_NAME]"
click at [591, 320] on input "Continue" at bounding box center [573, 319] width 520 height 39
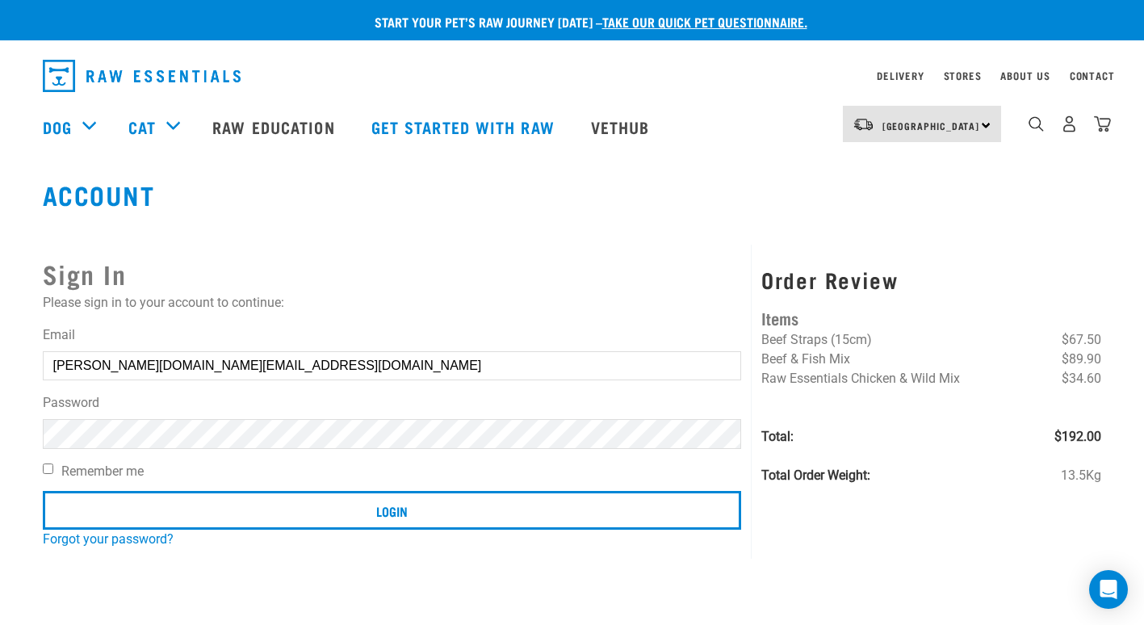
click at [53, 468] on label "Remember me" at bounding box center [392, 471] width 699 height 19
click at [53, 468] on input "Remember me" at bounding box center [48, 469] width 10 height 10
checkbox input "true"
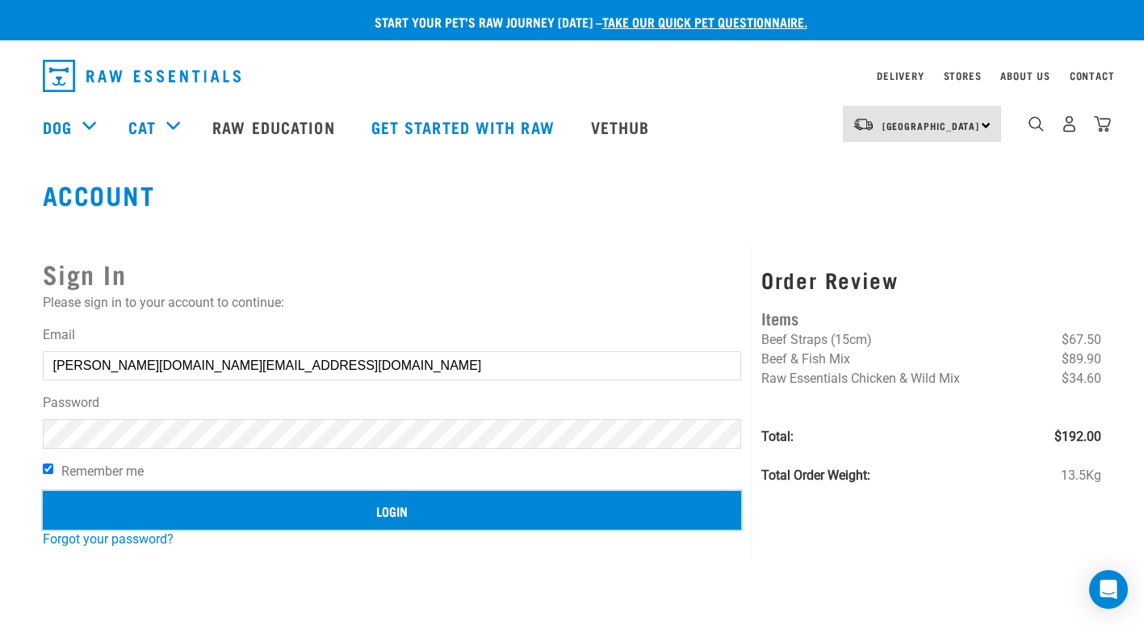
click at [162, 506] on input "Login" at bounding box center [392, 510] width 699 height 39
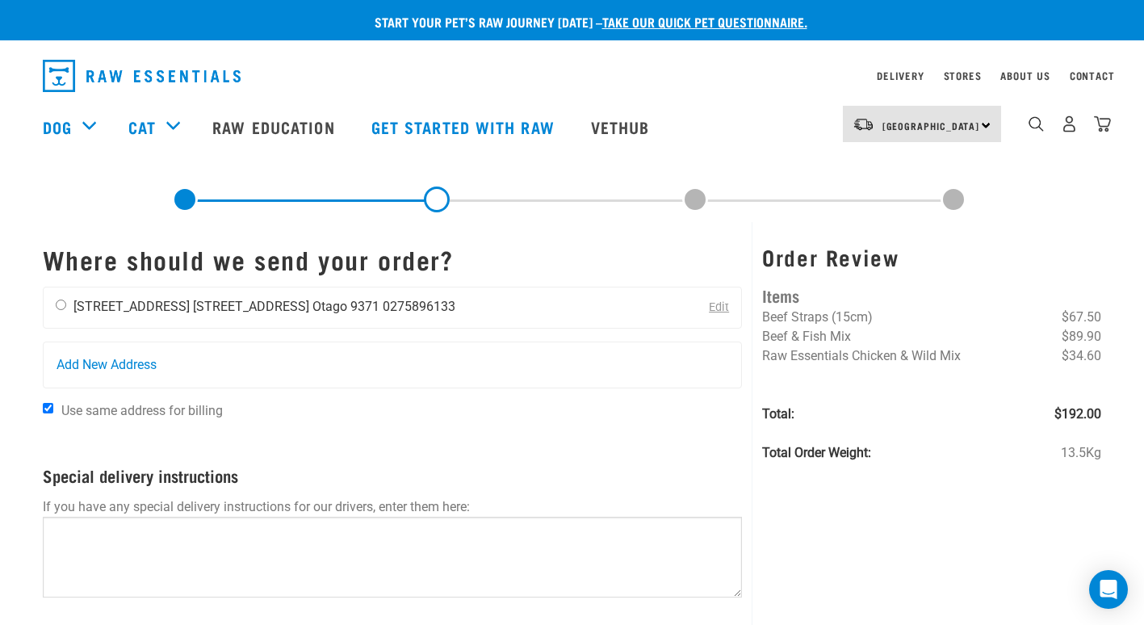
click at [102, 312] on li "[STREET_ADDRESS]" at bounding box center [131, 306] width 116 height 15
click at [65, 302] on input "radio" at bounding box center [61, 305] width 10 height 10
radio input "true"
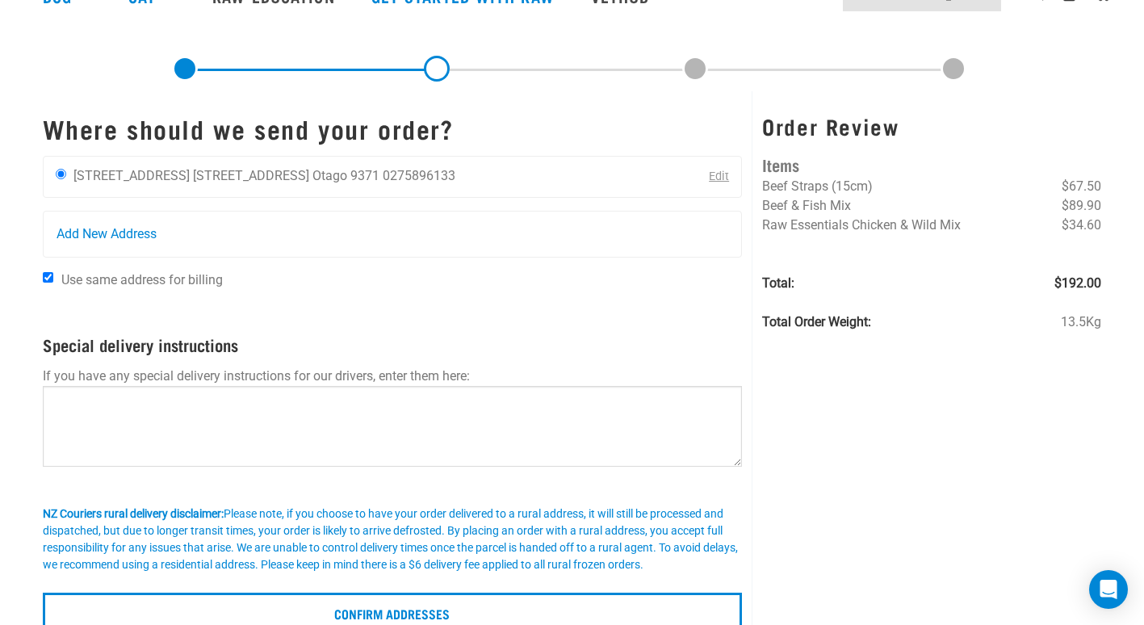
scroll to position [134, 0]
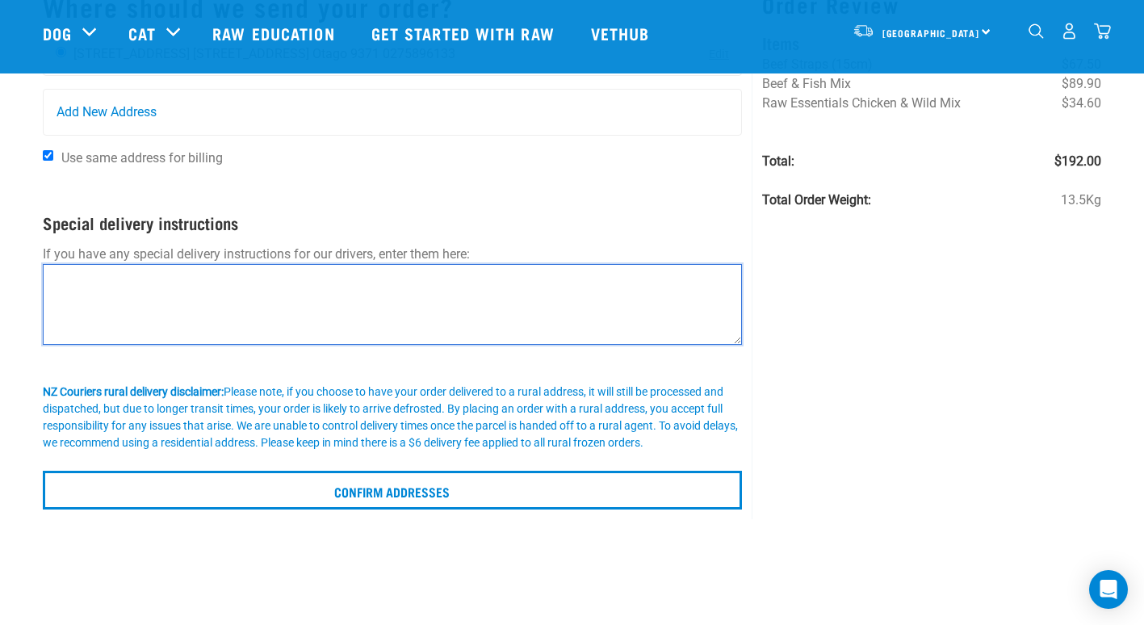
click at [149, 310] on textarea at bounding box center [393, 304] width 700 height 81
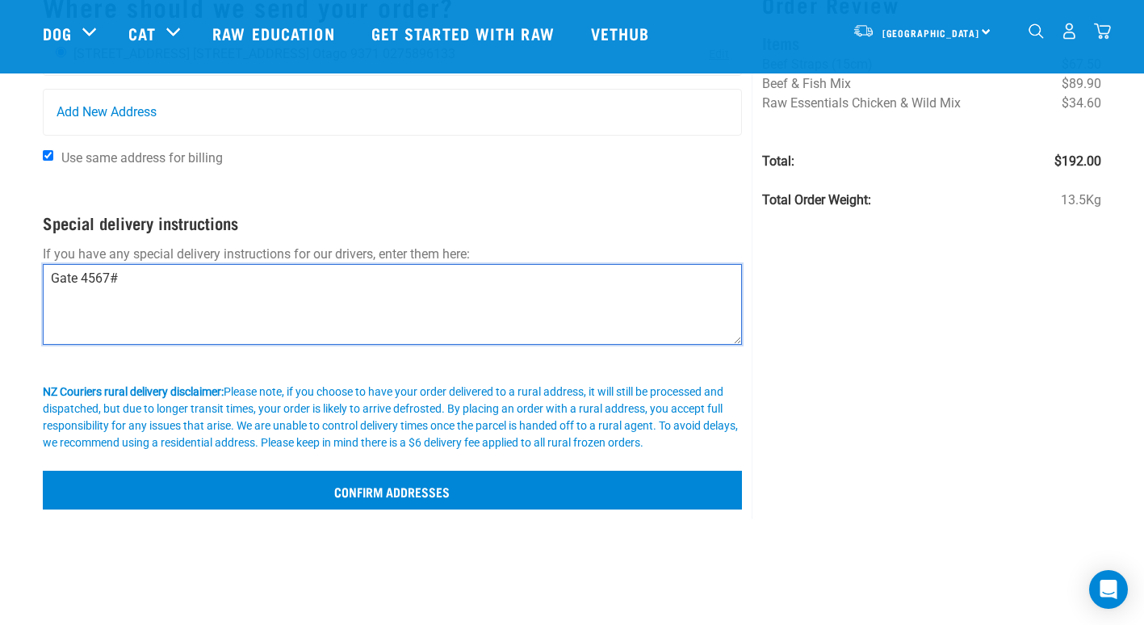
type textarea "Gate 4567#"
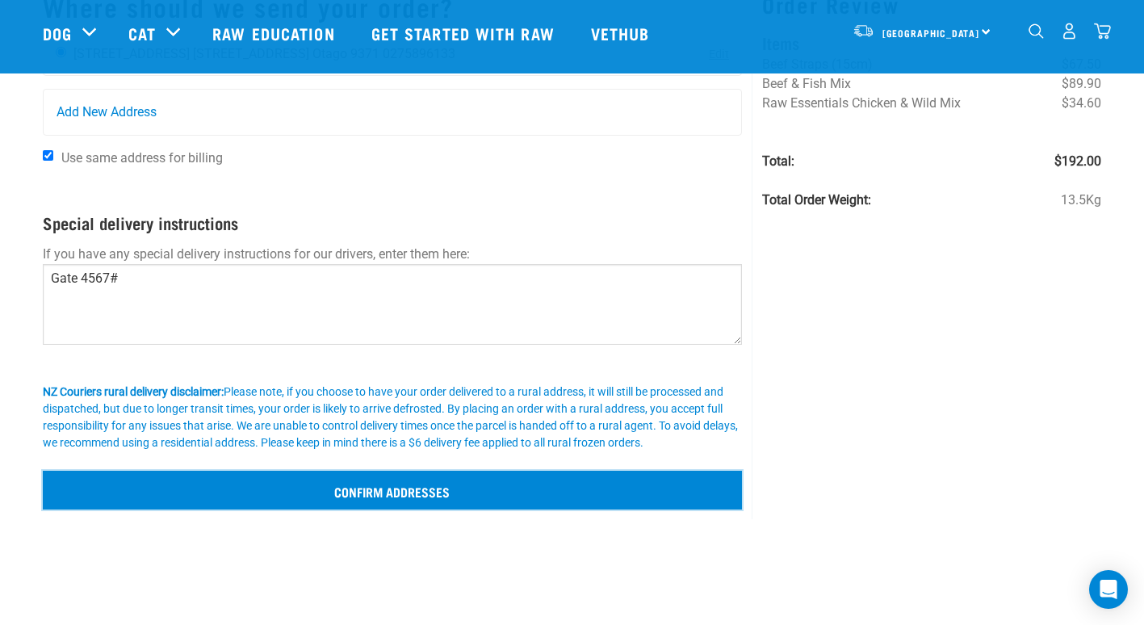
click at [362, 486] on input "Confirm addresses" at bounding box center [393, 490] width 700 height 39
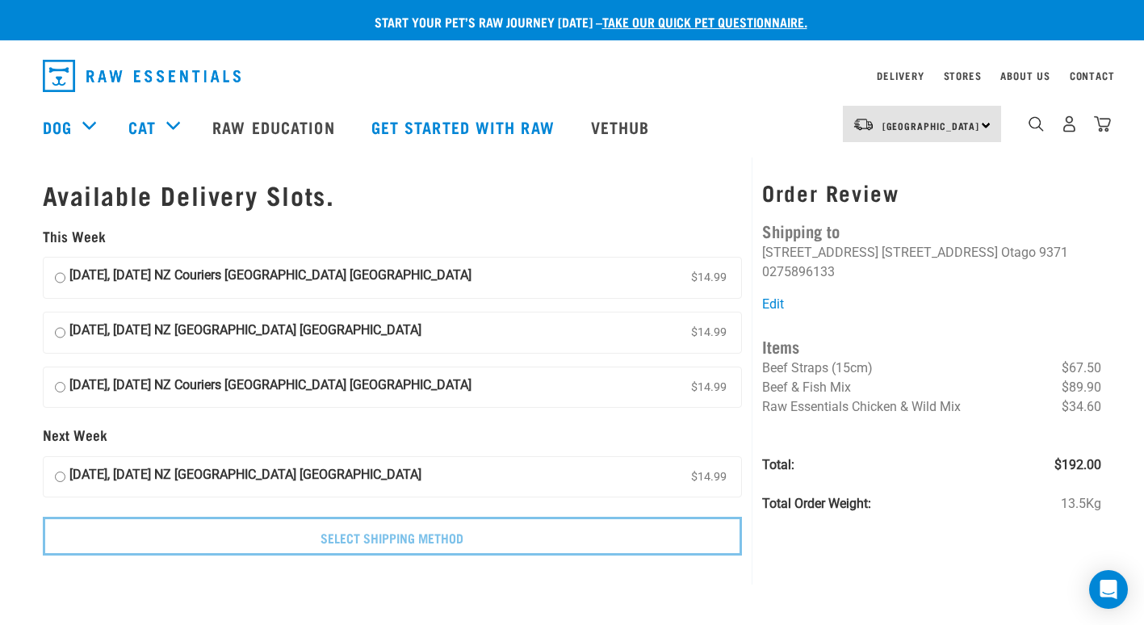
click at [309, 277] on strong "[DATE], [DATE] NZ Couriers [GEOGRAPHIC_DATA] [GEOGRAPHIC_DATA]" at bounding box center [270, 278] width 402 height 24
click at [65, 277] on input "[DATE], [DATE] NZ Couriers [GEOGRAPHIC_DATA] [GEOGRAPHIC_DATA] $14.99" at bounding box center [60, 278] width 10 height 24
radio input "true"
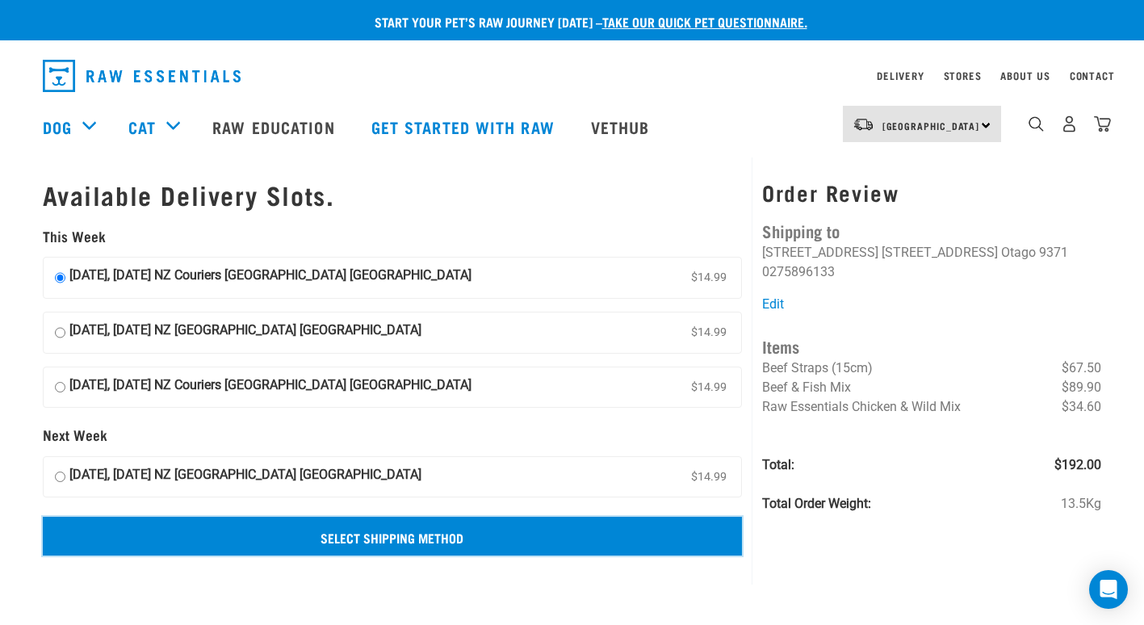
click at [420, 547] on input "Select Shipping Method" at bounding box center [393, 536] width 700 height 39
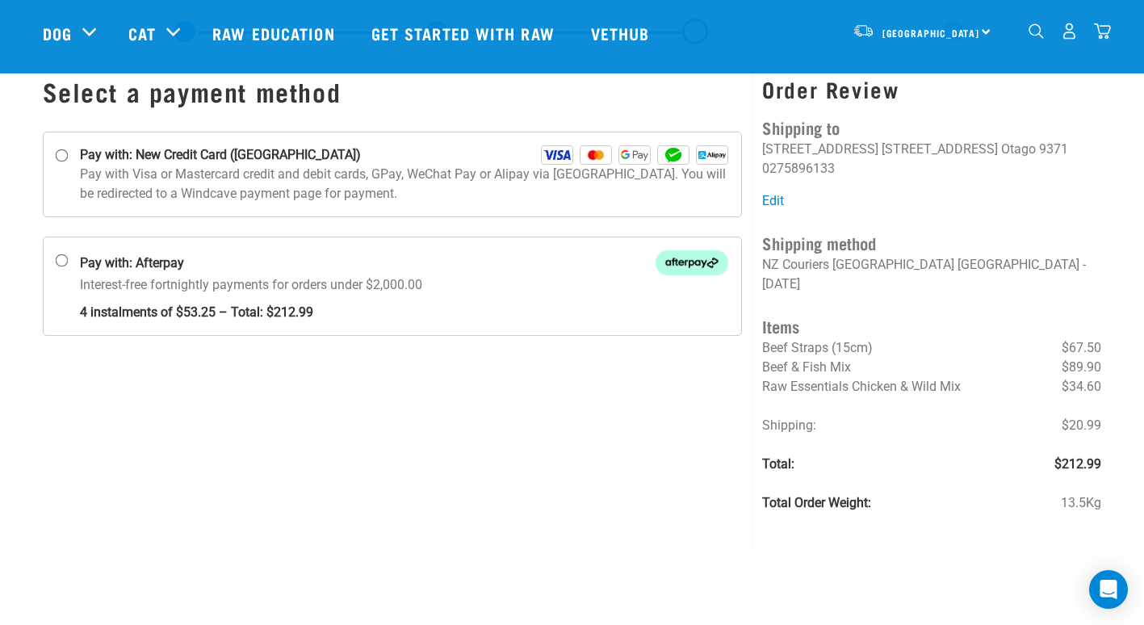
scroll to position [50, 0]
click at [62, 150] on input "Pay with: New Credit Card ([GEOGRAPHIC_DATA])" at bounding box center [61, 155] width 13 height 13
radio input "true"
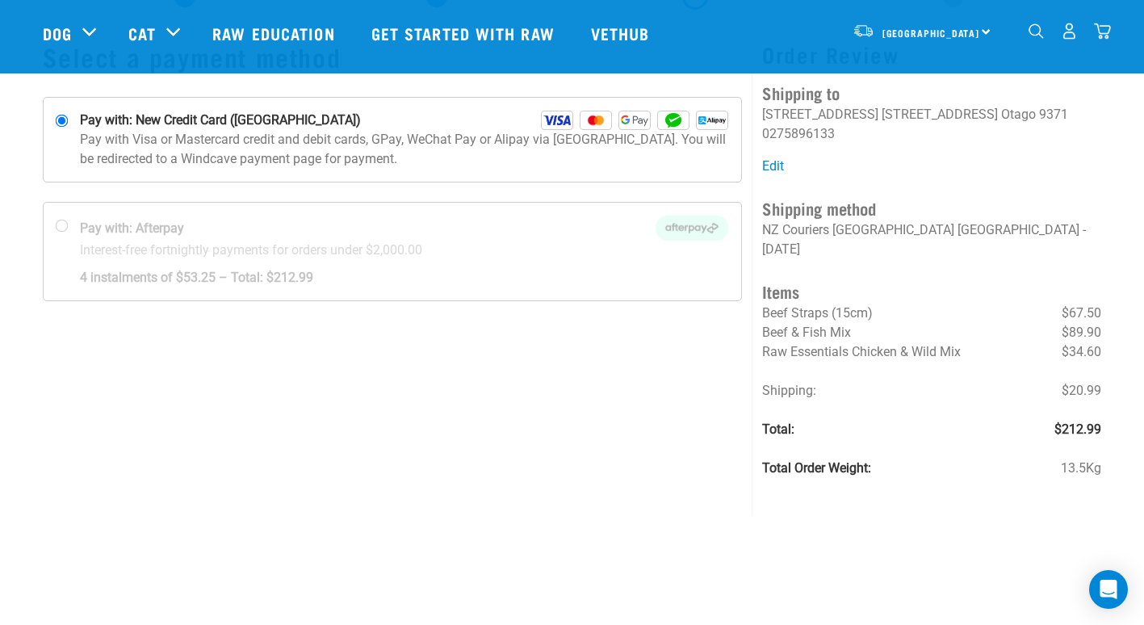
scroll to position [86, 0]
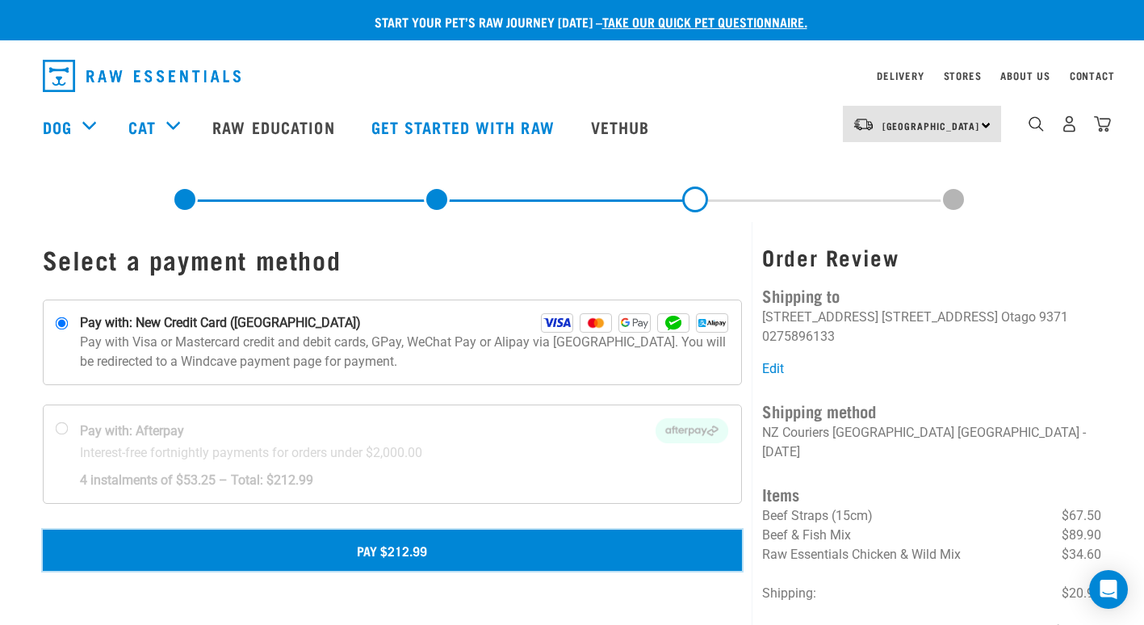
click at [384, 559] on button "Pay $212.99" at bounding box center [393, 550] width 700 height 40
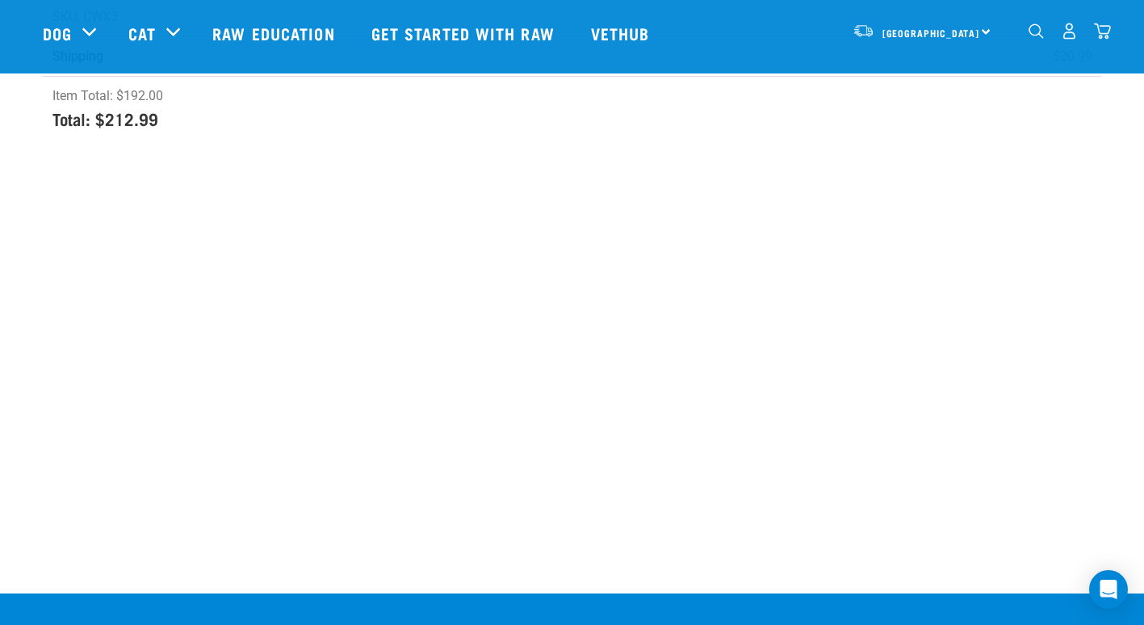
scroll to position [895, 0]
